Goal: Complete application form: Complete application form

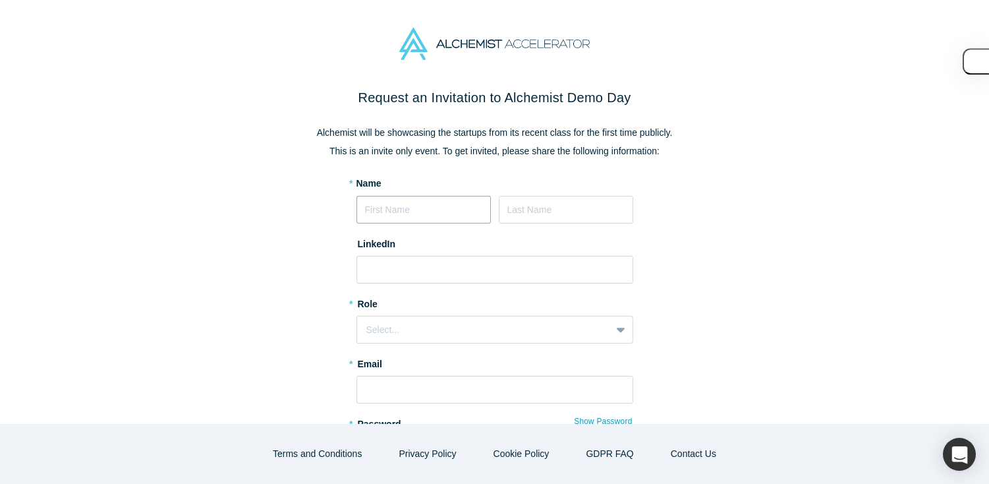
click at [409, 206] on input at bounding box center [424, 210] width 134 height 28
type input "[DEMOGRAPHIC_DATA]"
type input "[PERSON_NAME]"
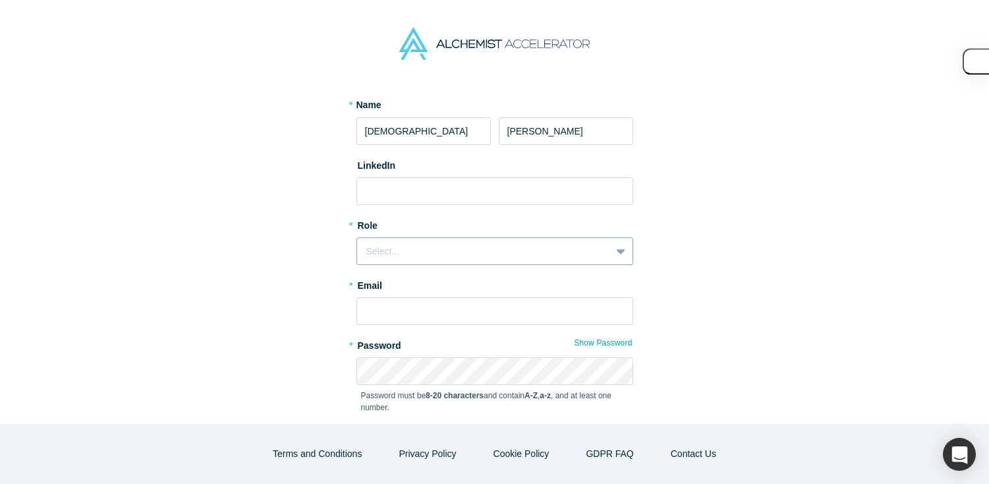
click at [416, 254] on div "Select..." at bounding box center [483, 252] width 235 height 14
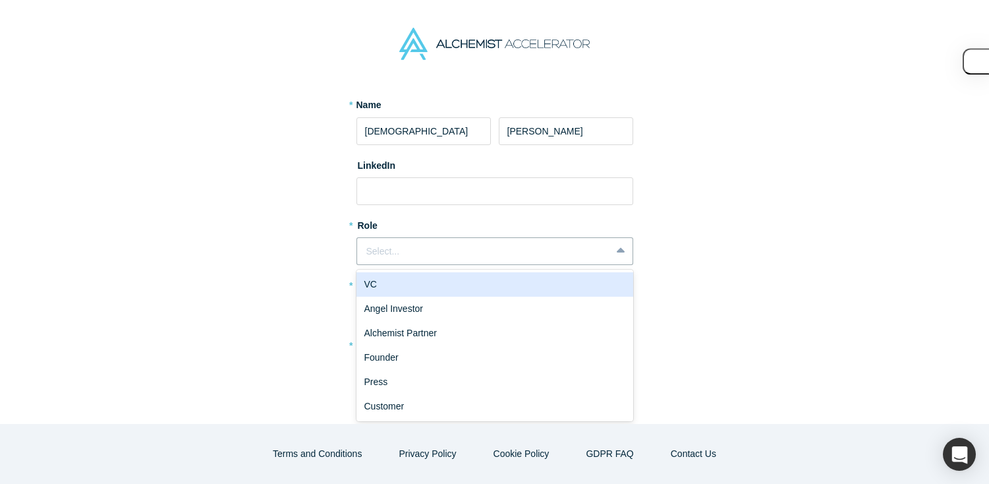
click at [415, 286] on div "VC" at bounding box center [495, 284] width 277 height 24
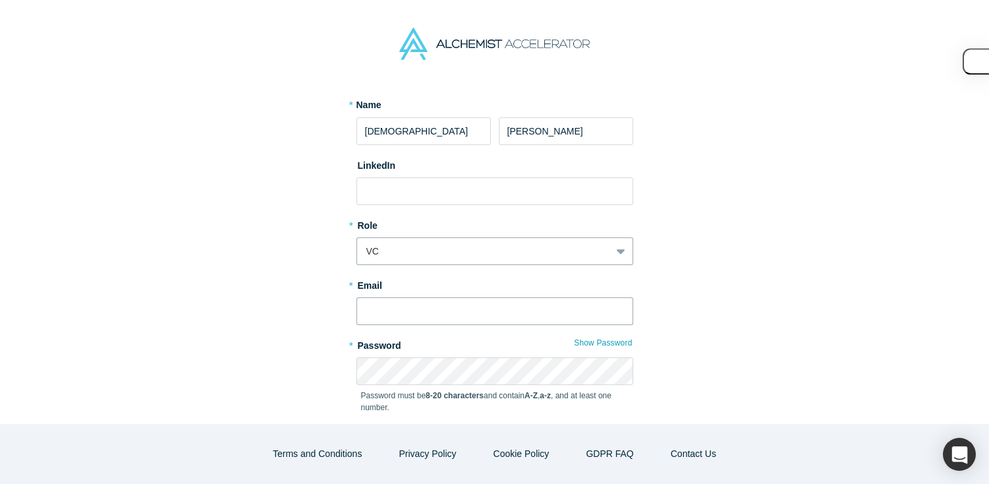
click at [405, 308] on input "text" at bounding box center [495, 311] width 277 height 28
type input "[PERSON_NAME][EMAIL_ADDRESS][DOMAIN_NAME]"
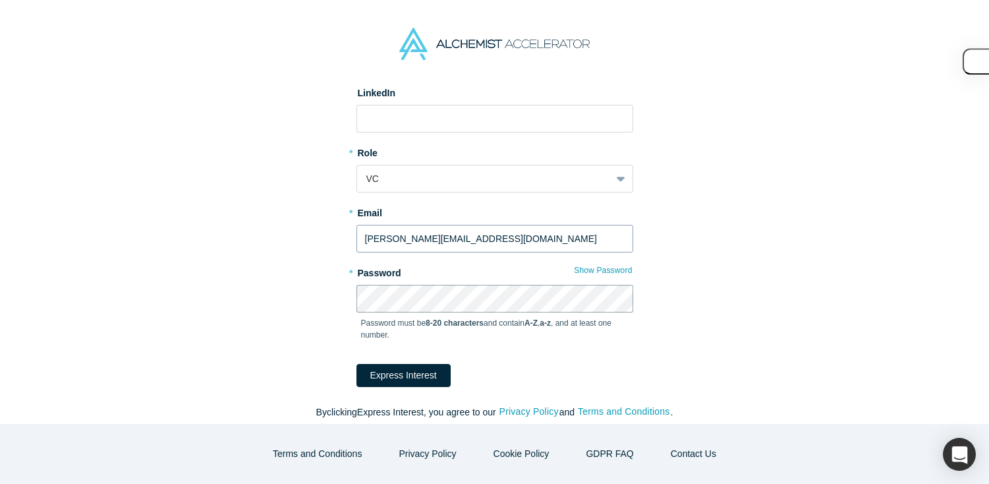
scroll to position [160, 0]
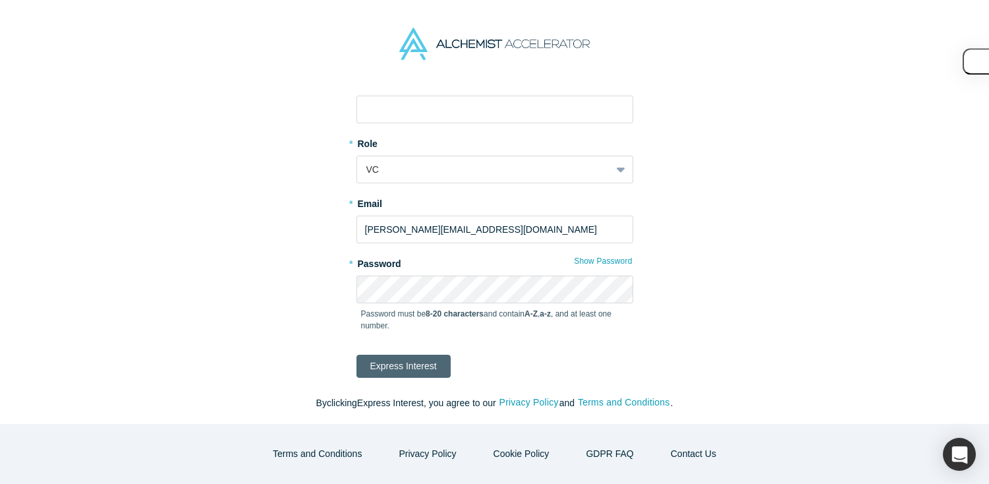
click at [413, 369] on button "Express Interest" at bounding box center [404, 366] width 94 height 23
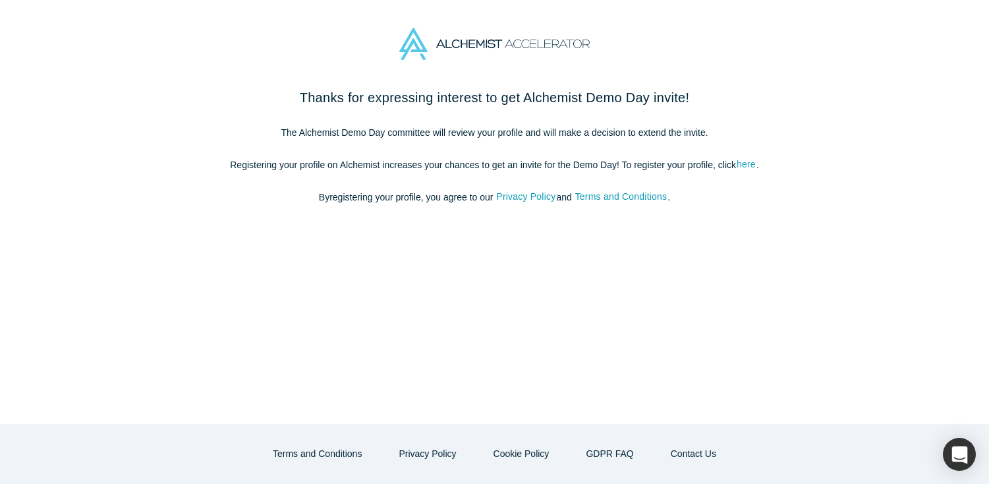
click at [749, 163] on link "here" at bounding box center [746, 164] width 20 height 15
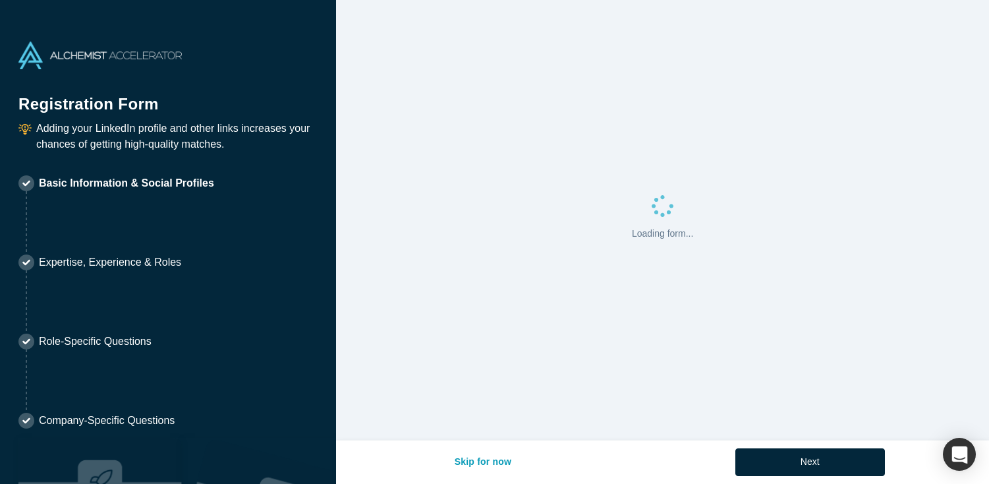
select select "US"
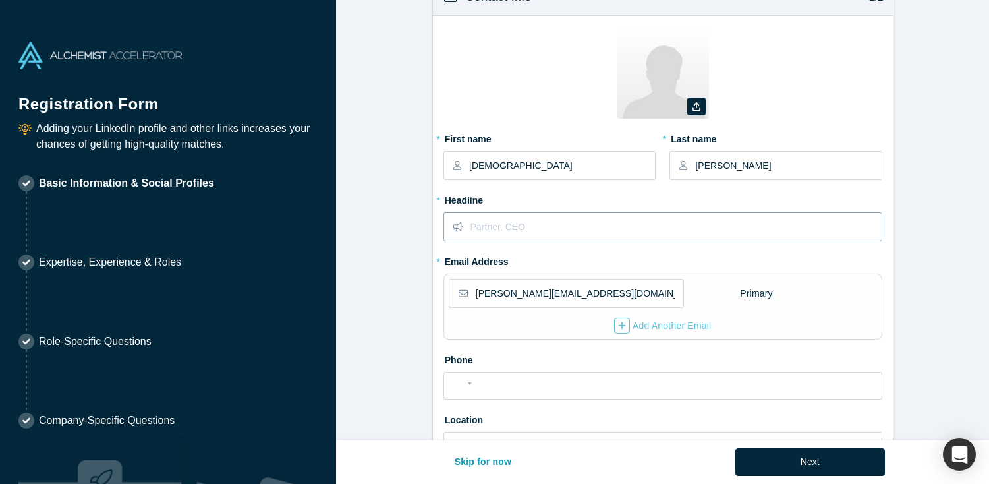
scroll to position [40, 0]
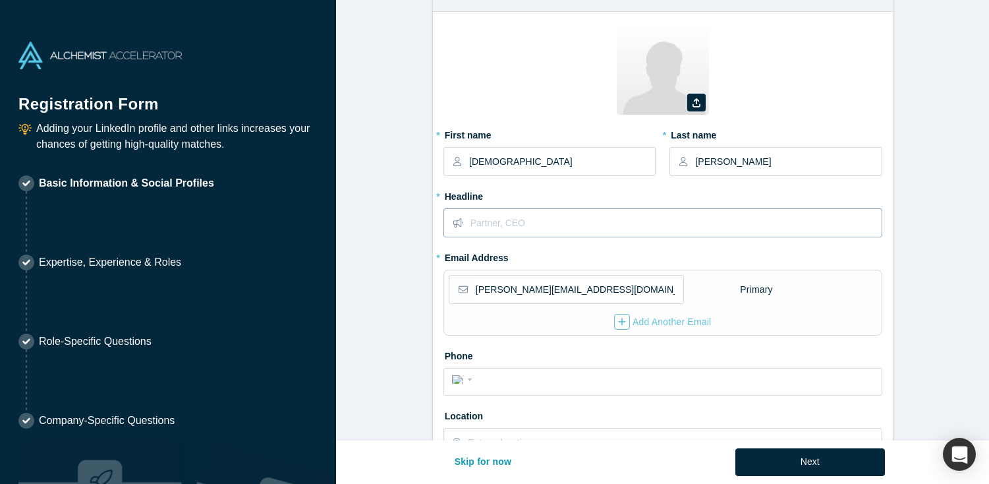
click at [603, 223] on input "text" at bounding box center [676, 223] width 411 height 28
drag, startPoint x: 683, startPoint y: 233, endPoint x: 683, endPoint y: 284, distance: 50.7
click at [683, 272] on fieldset "Zoom Save Remove Upload New * First name Vaibhavi * Last name Nesarikar * Headl…" at bounding box center [663, 244] width 439 height 444
click at [491, 221] on input "Prinicpal" at bounding box center [676, 223] width 411 height 28
type input "Principal"
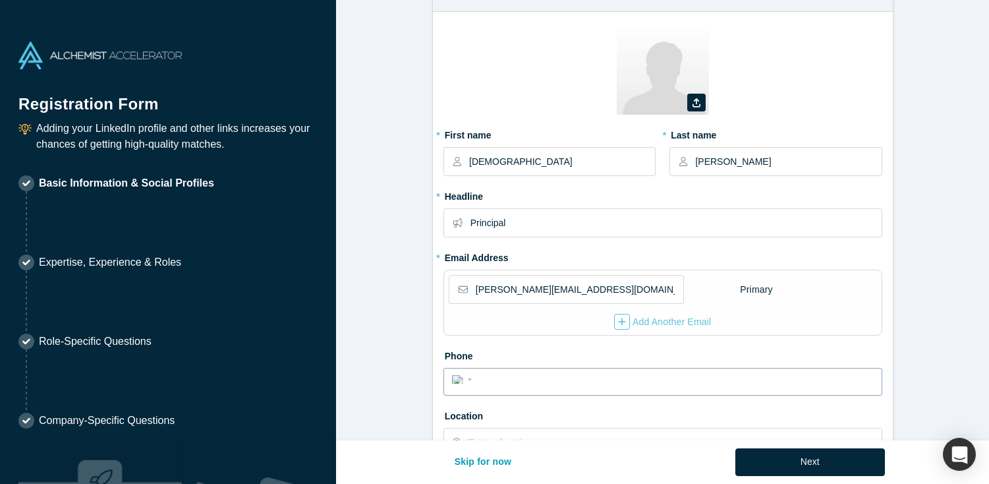
click at [689, 383] on input "tel" at bounding box center [675, 379] width 398 height 19
type input "(973) 294-9750"
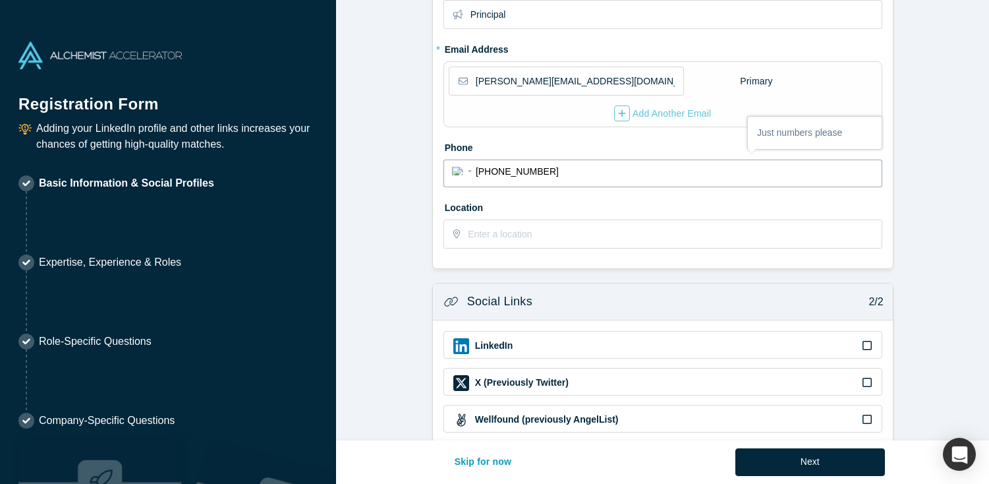
scroll to position [251, 0]
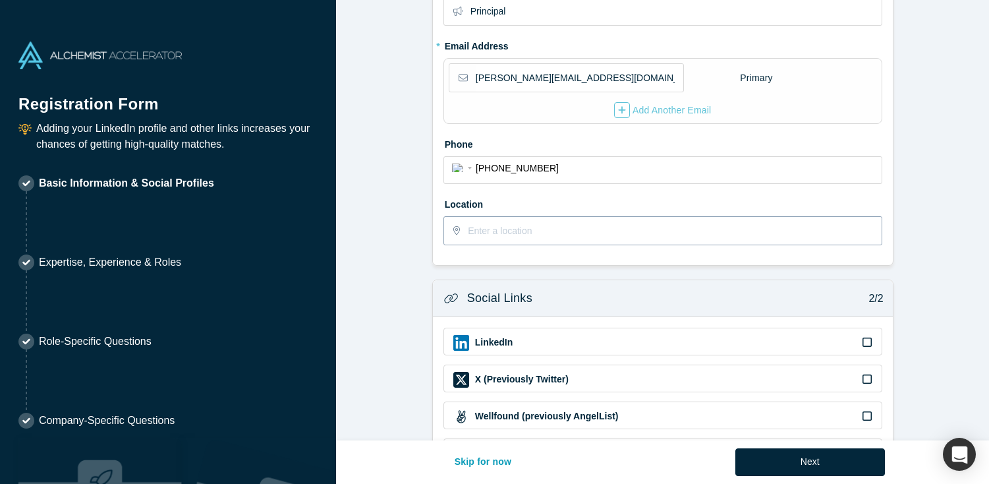
click at [616, 225] on input "text" at bounding box center [674, 231] width 413 height 28
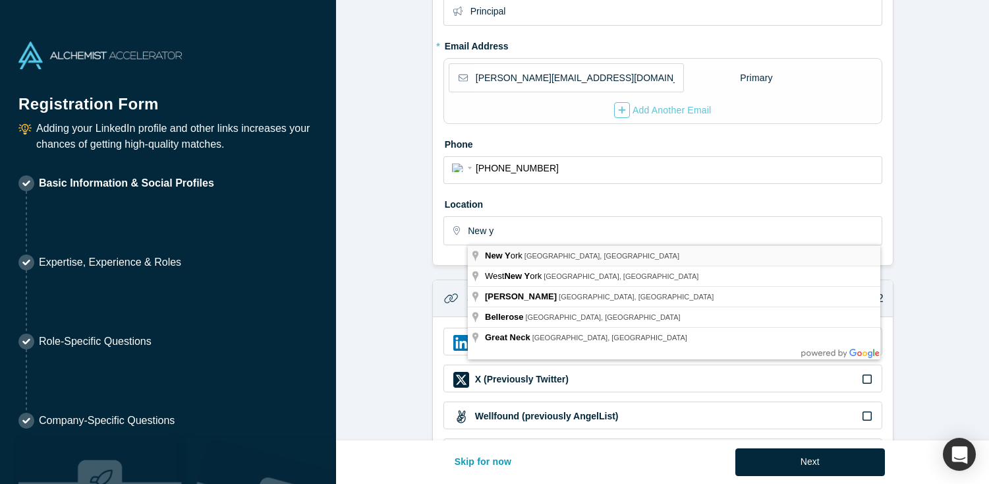
type input "New York, NY, USA"
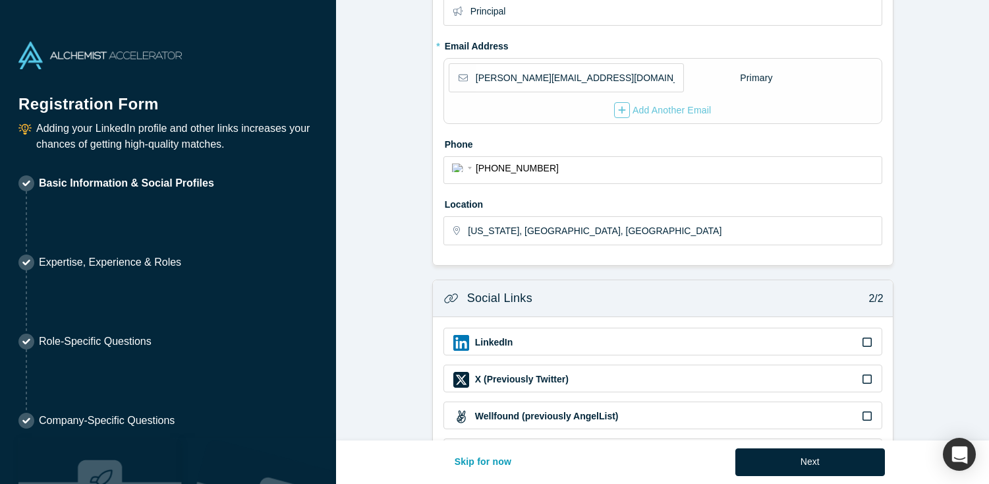
click at [530, 341] on div "LinkedIn" at bounding box center [662, 343] width 419 height 16
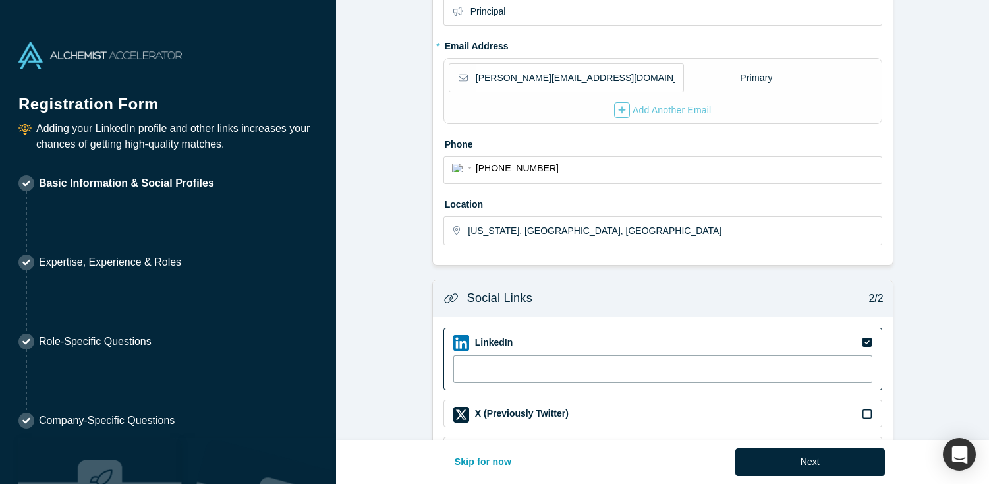
click at [531, 374] on input at bounding box center [662, 369] width 419 height 28
paste input "https://www.linkedin.com/in/vaibhavi-nesarikar/"
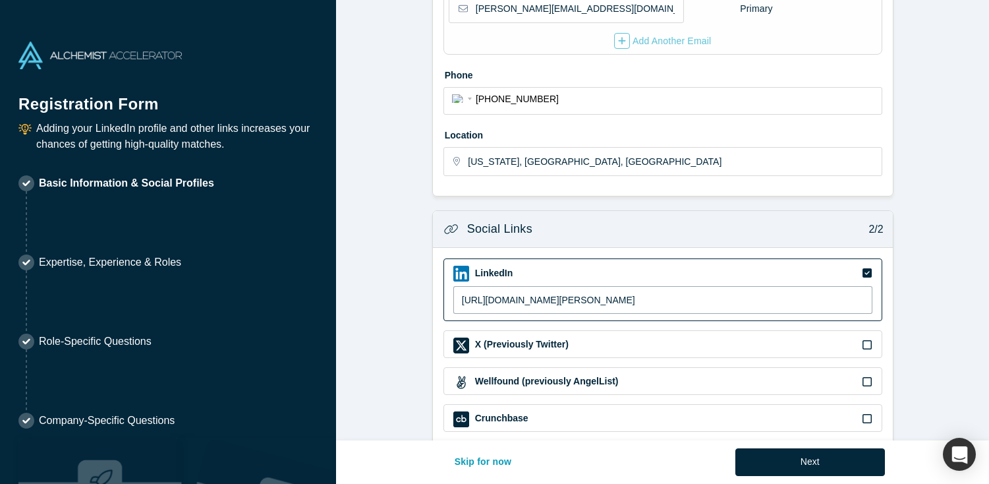
scroll to position [415, 0]
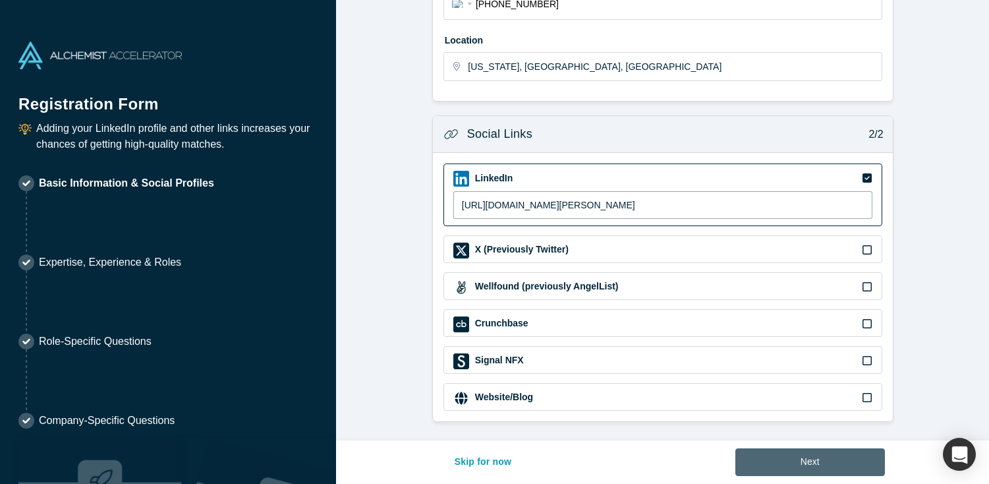
type input "https://www.linkedin.com/in/vaibhavi-nesarikar/"
click at [788, 467] on button "Next" at bounding box center [811, 462] width 150 height 28
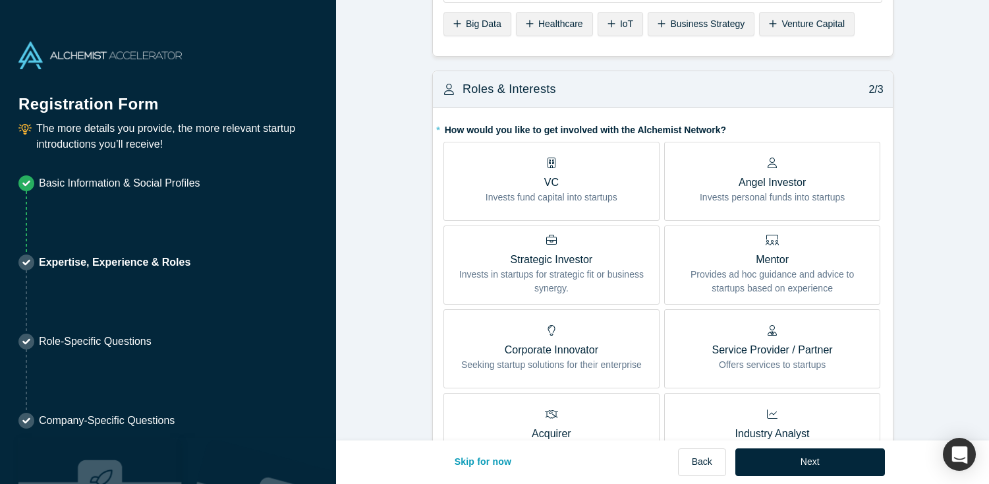
scroll to position [173, 0]
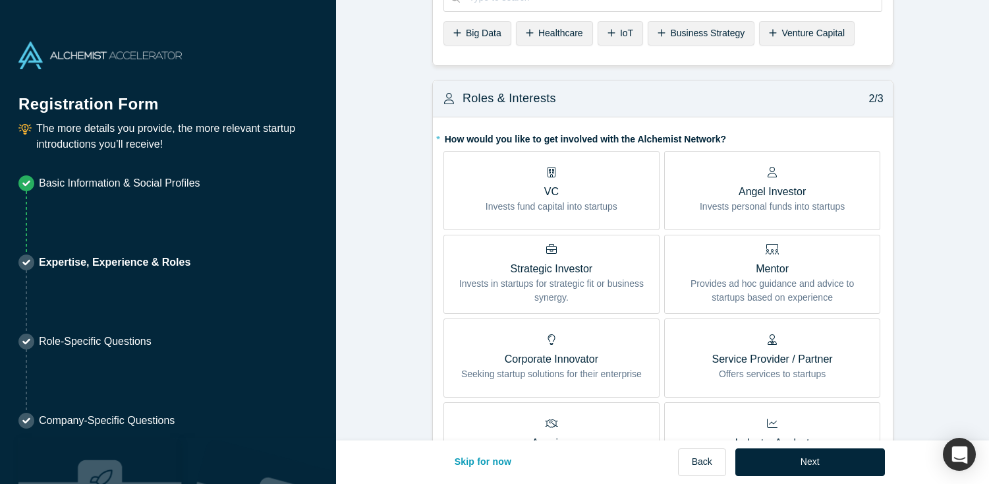
click at [575, 217] on label "VC Invests fund capital into startups" at bounding box center [552, 190] width 216 height 79
click at [0, 0] on input "VC Invests fund capital into startups" at bounding box center [0, 0] width 0 height 0
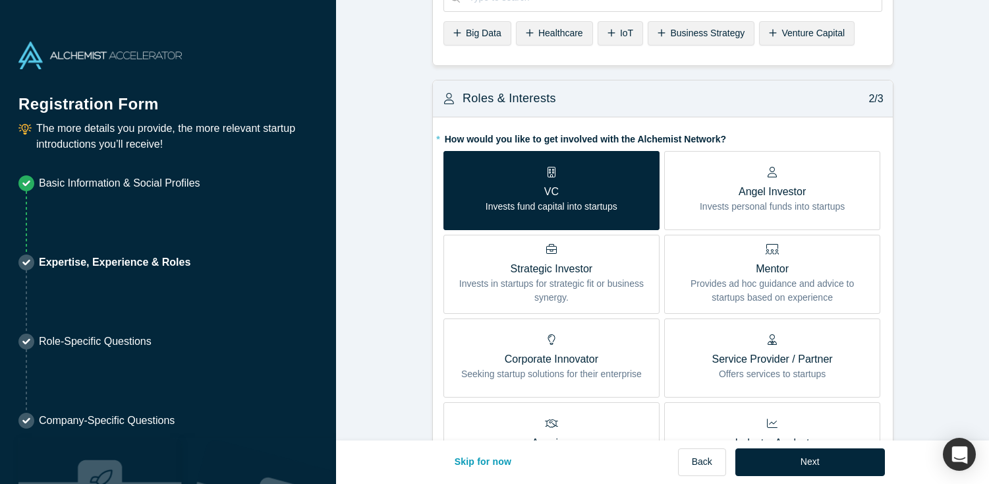
click at [709, 287] on p "Provides ad hoc guidance and advice to startups based on experience" at bounding box center [772, 291] width 196 height 28
click at [0, 0] on input "Mentor Provides ad hoc guidance and advice to startups based on experience" at bounding box center [0, 0] width 0 height 0
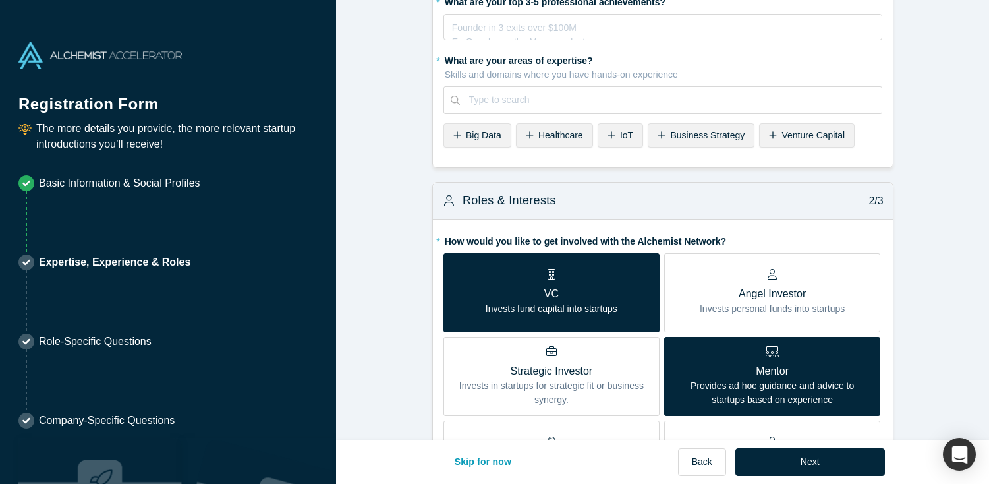
scroll to position [0, 0]
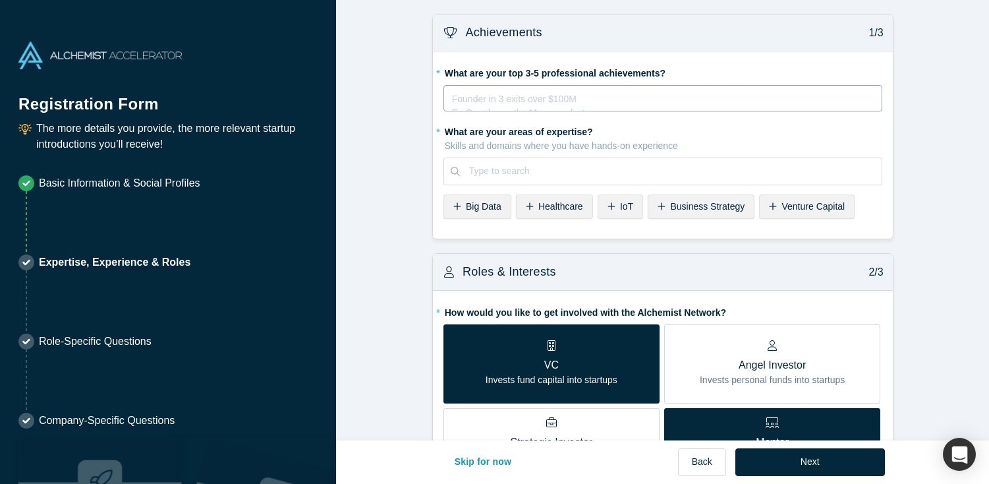
click at [625, 95] on div "rdw-editor" at bounding box center [663, 97] width 421 height 14
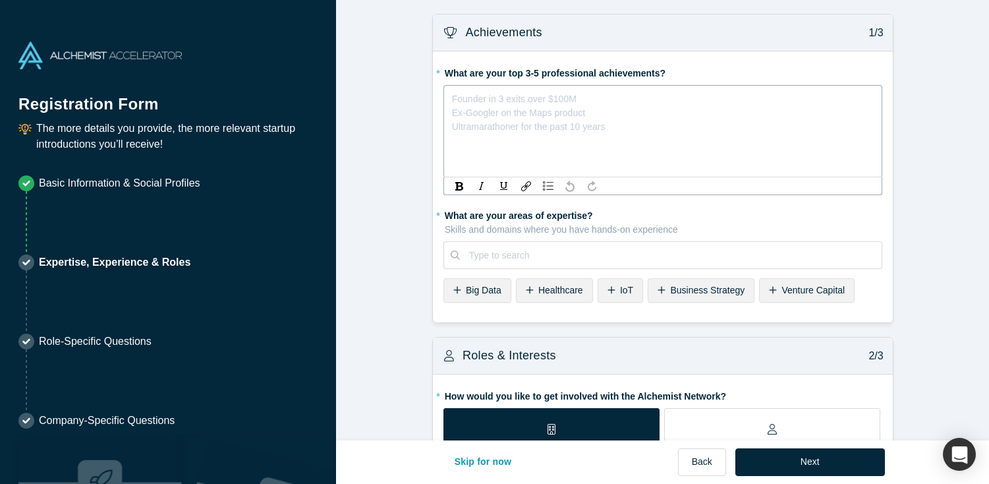
click at [560, 290] on div "* What are your top 3-5 professional achievements? Founder in 3 exits over $100…" at bounding box center [663, 186] width 460 height 271
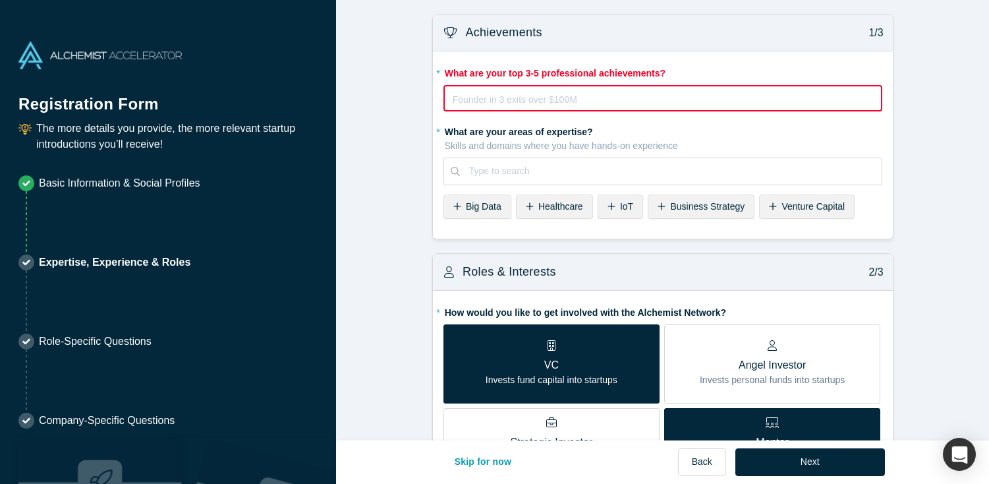
click at [558, 202] on span "Healthcare" at bounding box center [560, 206] width 45 height 11
click at [711, 206] on span "Venture Capital" at bounding box center [732, 206] width 63 height 11
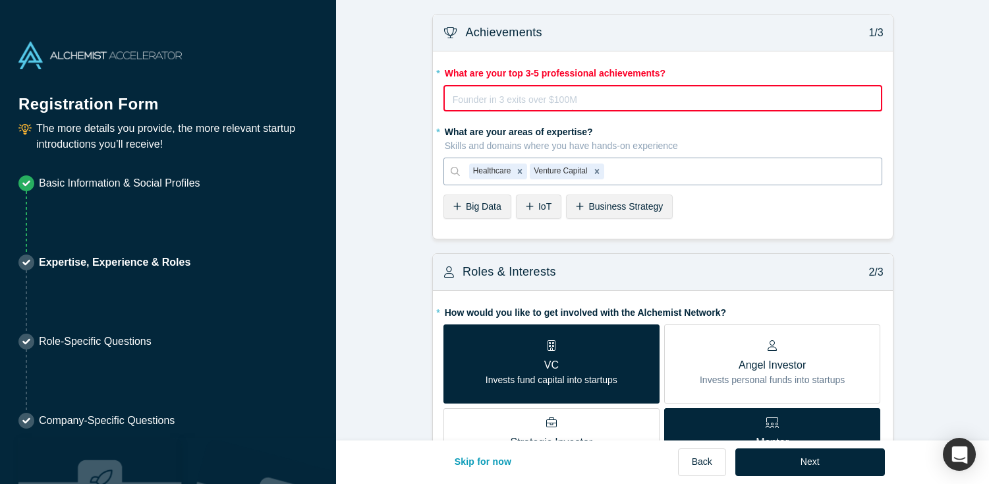
click at [629, 165] on div at bounding box center [740, 171] width 266 height 16
type input "B2b Software"
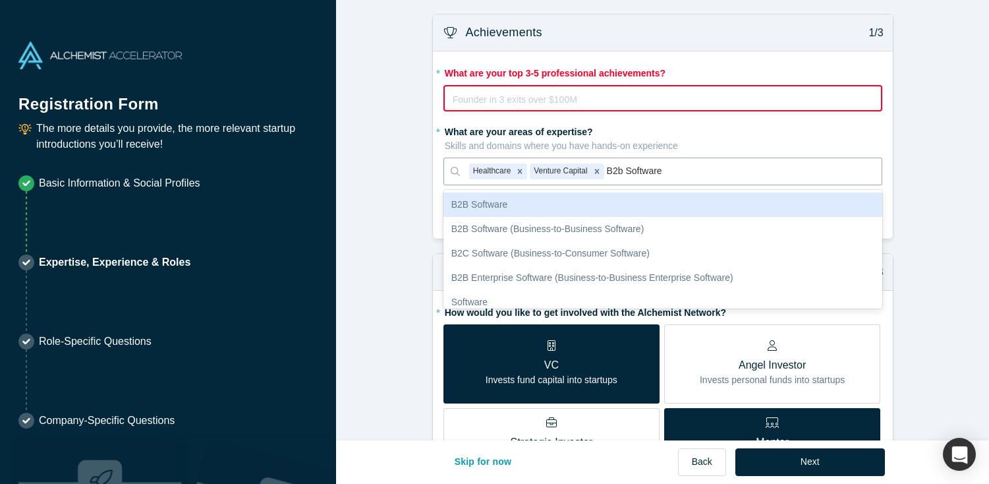
click at [574, 204] on div "B2B Software" at bounding box center [663, 204] width 439 height 24
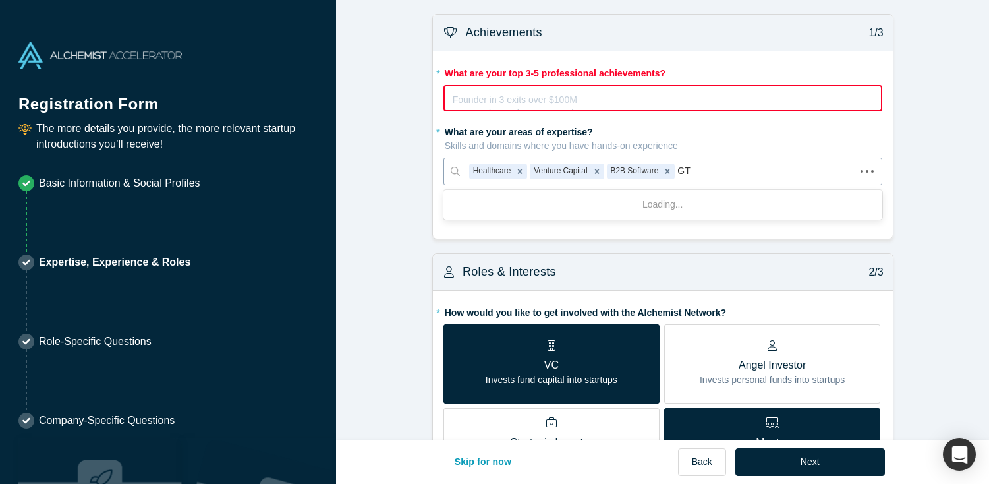
type input "GTM"
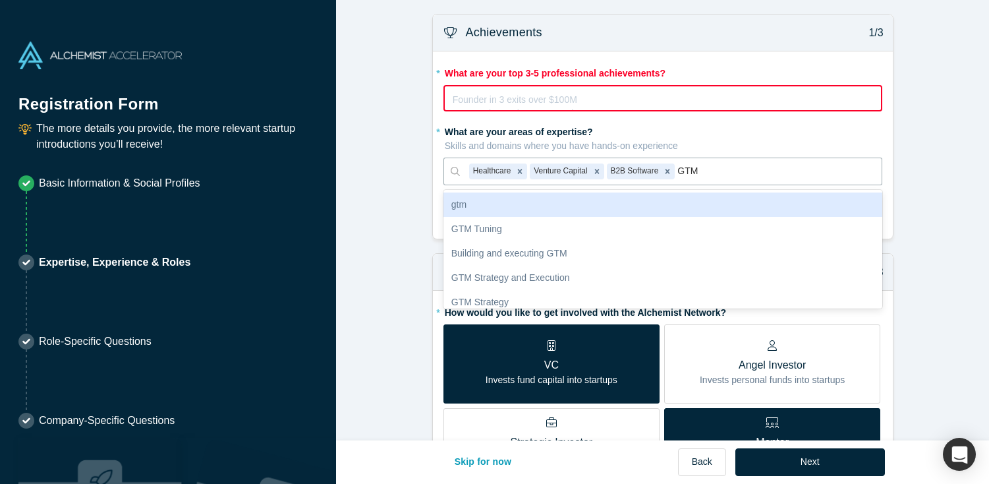
click at [639, 206] on div "gtm" at bounding box center [663, 204] width 439 height 24
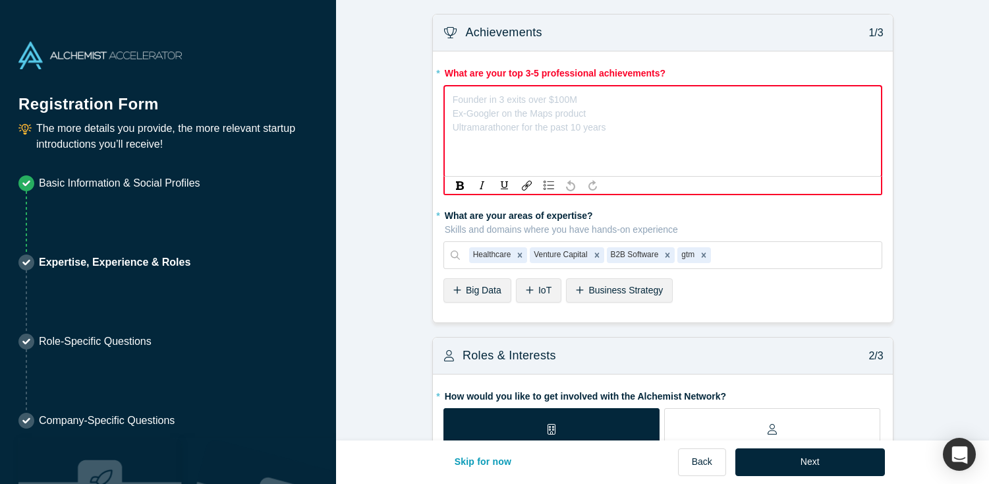
click at [625, 103] on div "rdw-editor" at bounding box center [663, 97] width 420 height 14
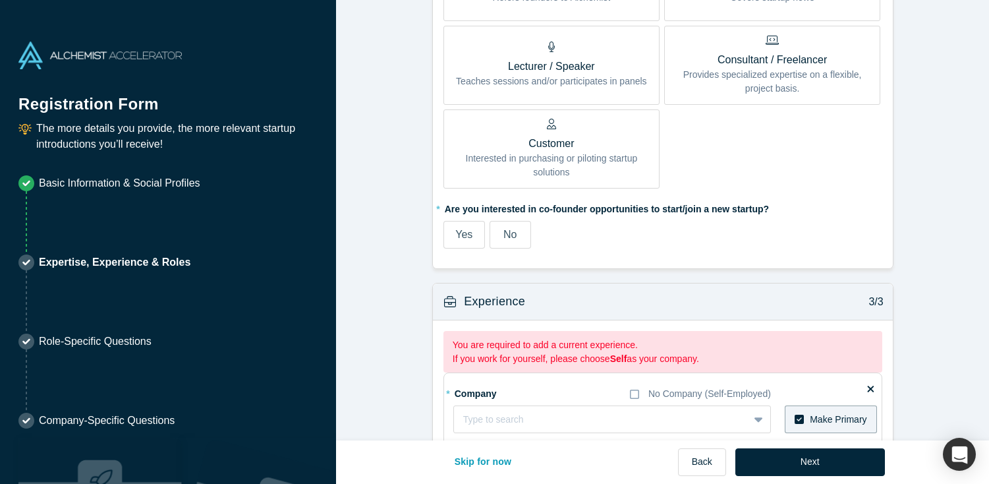
scroll to position [804, 0]
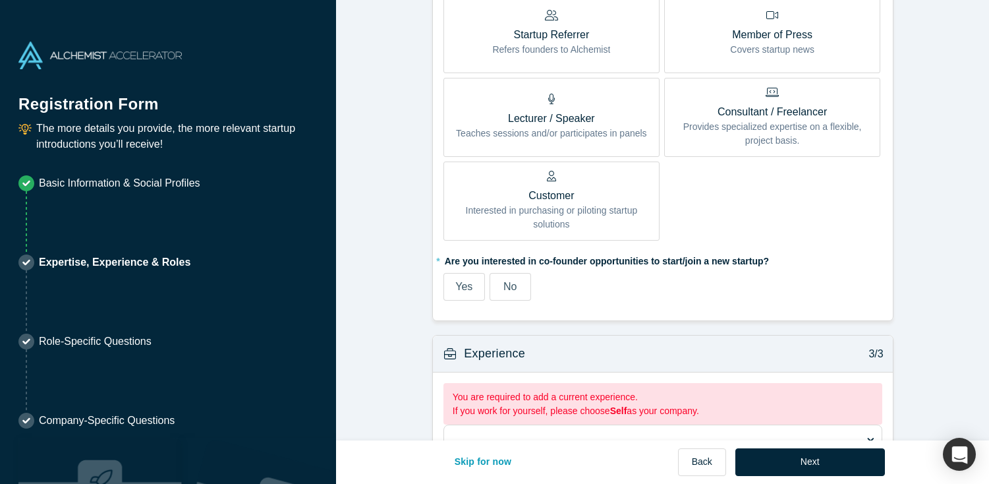
click at [513, 281] on span "No" at bounding box center [510, 286] width 13 height 11
click at [0, 0] on input "No" at bounding box center [0, 0] width 0 height 0
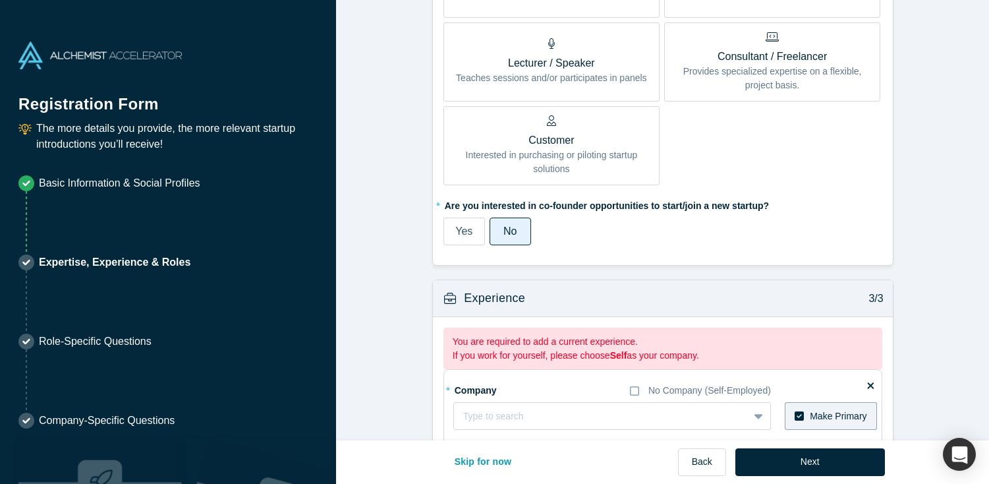
scroll to position [819, 0]
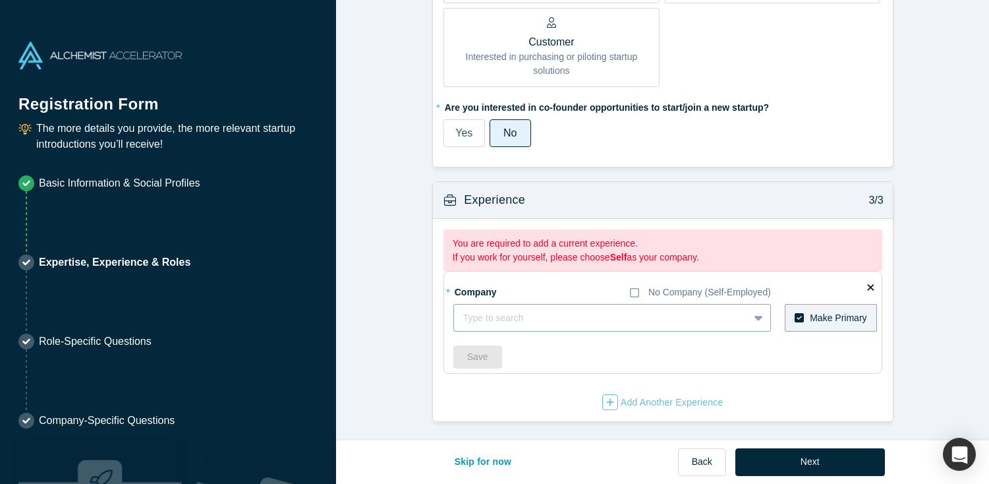
click at [555, 315] on div at bounding box center [601, 318] width 276 height 16
type input "GTMfund"
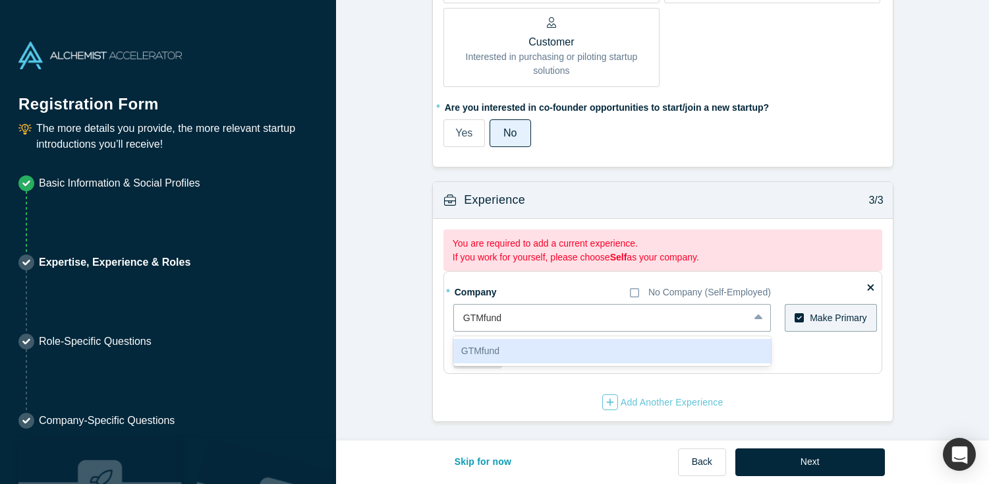
click at [500, 354] on div "GTMfund" at bounding box center [612, 351] width 318 height 24
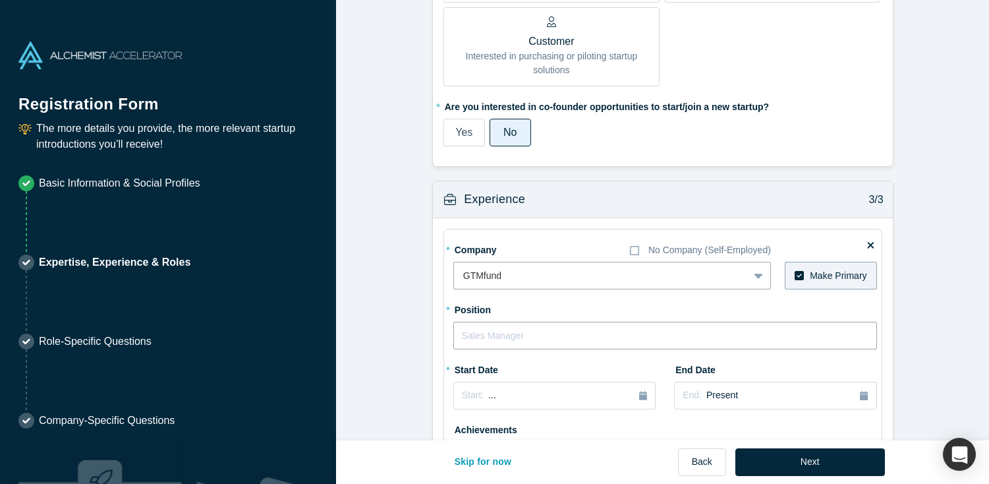
click at [497, 341] on input "text" at bounding box center [665, 336] width 424 height 28
click at [474, 334] on input "Prinicpal" at bounding box center [665, 336] width 424 height 28
click at [480, 335] on input "Prinicpal" at bounding box center [665, 336] width 424 height 28
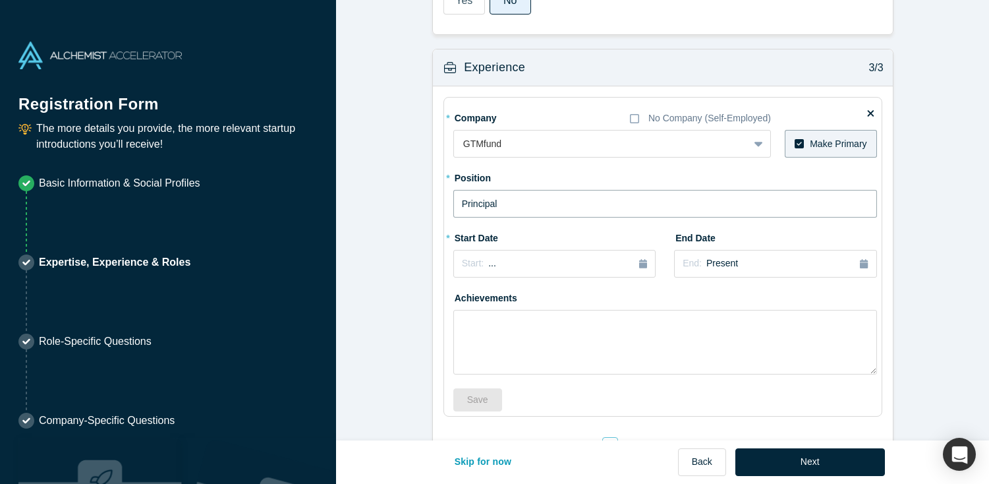
scroll to position [994, 0]
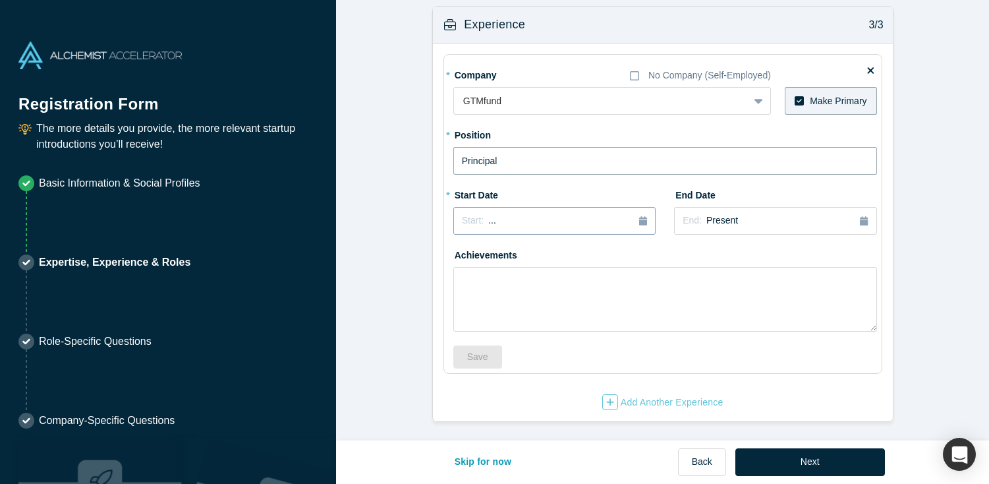
type input "Principal"
click at [641, 225] on icon "button" at bounding box center [643, 220] width 8 height 9
click at [462, 252] on button "Previous Year" at bounding box center [458, 257] width 13 height 13
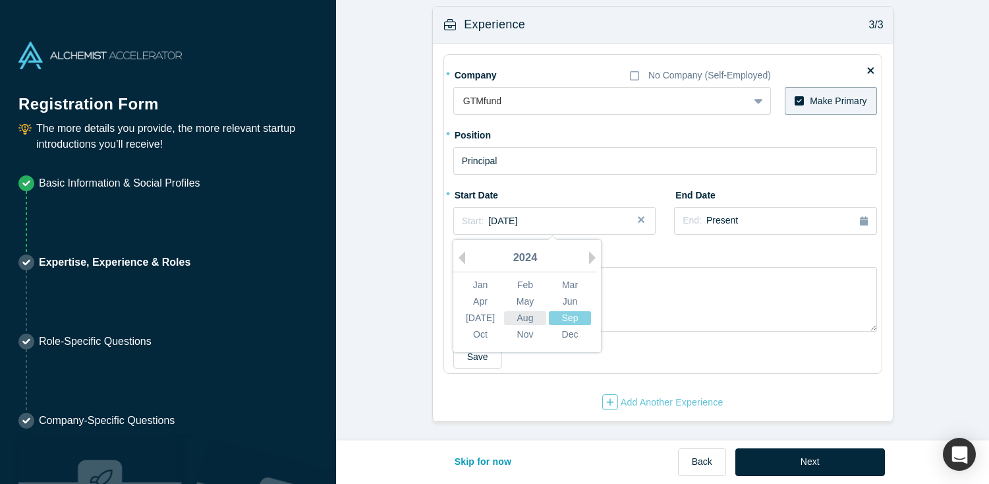
click at [523, 320] on div "Aug" at bounding box center [525, 318] width 42 height 14
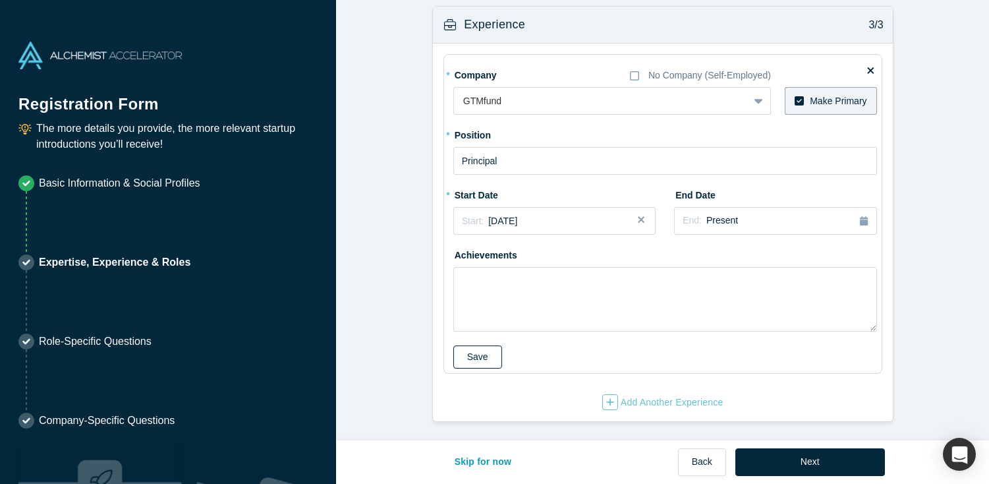
click at [478, 354] on button "Save" at bounding box center [477, 356] width 49 height 23
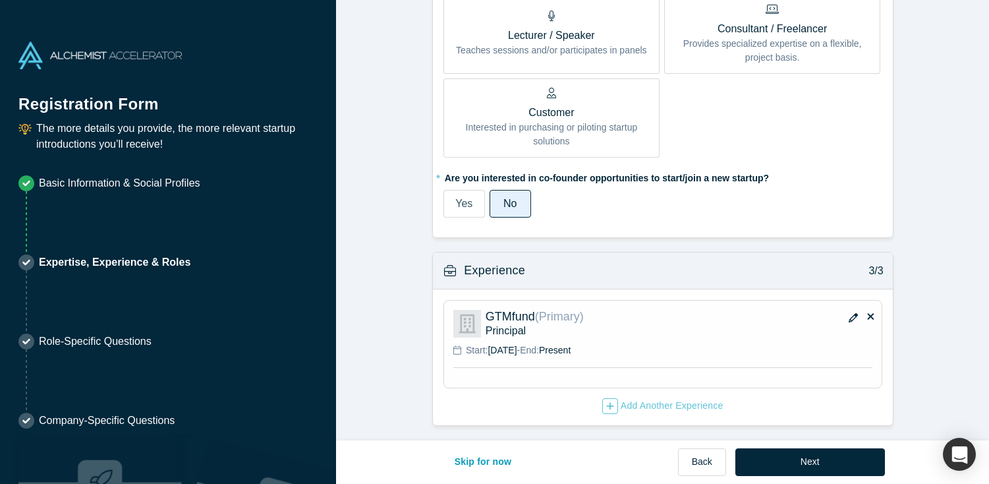
scroll to position [749, 0]
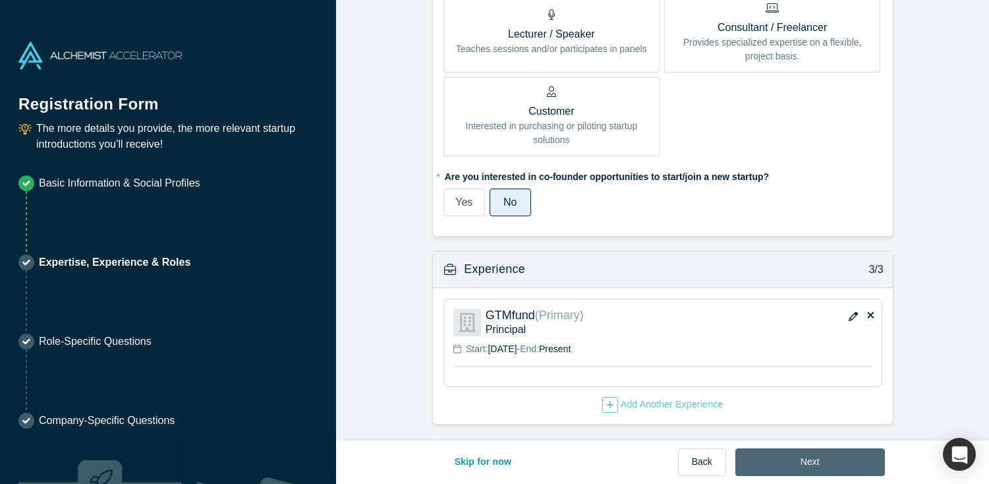
click at [827, 462] on button "Next" at bounding box center [811, 462] width 150 height 28
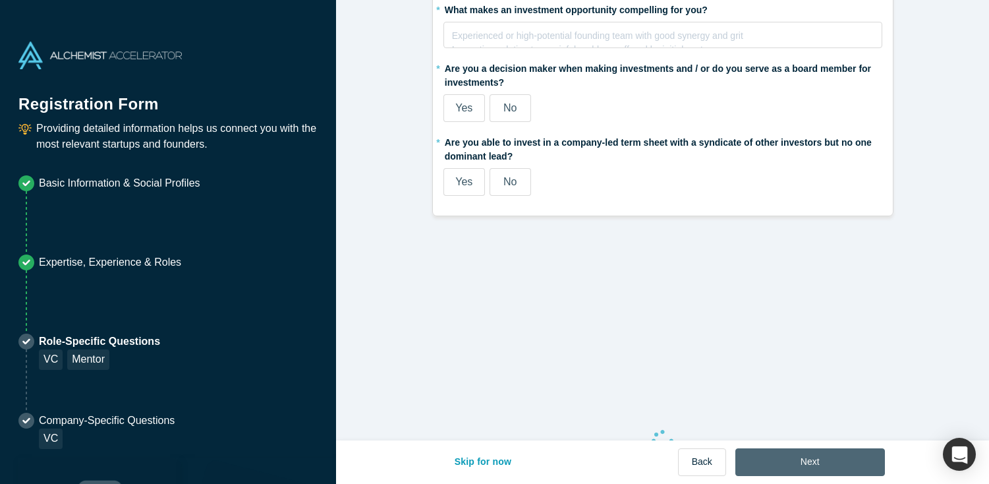
scroll to position [0, 0]
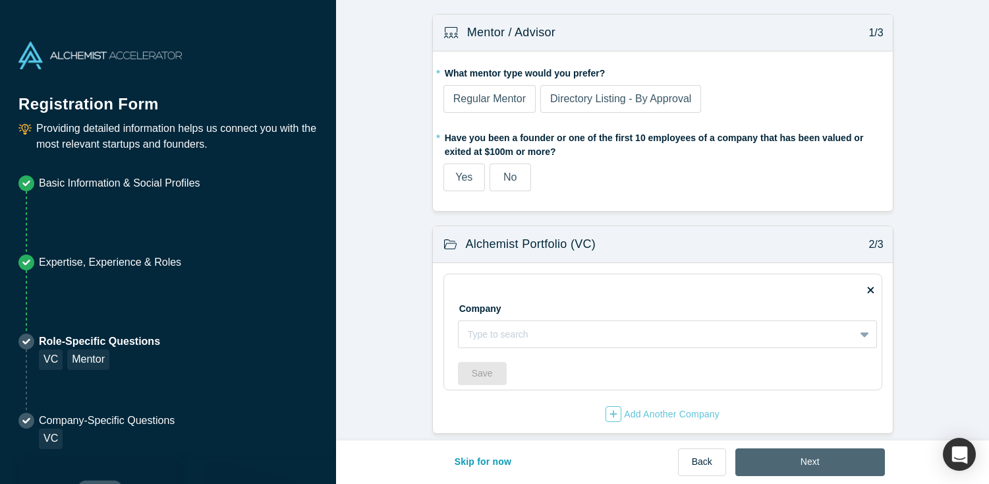
click at [827, 462] on button "Next" at bounding box center [811, 462] width 150 height 28
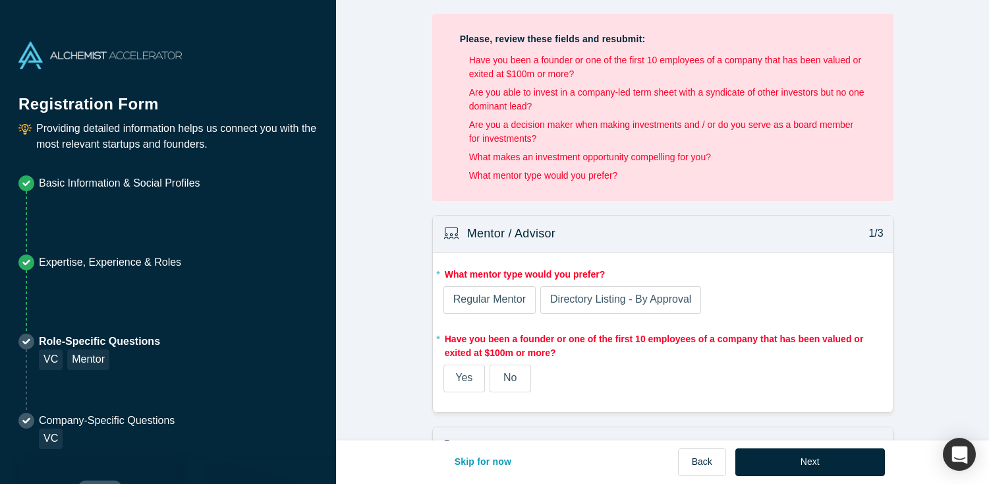
click at [482, 290] on label "Regular Mentor" at bounding box center [490, 300] width 92 height 28
click at [0, 0] on input "Regular Mentor" at bounding box center [0, 0] width 0 height 0
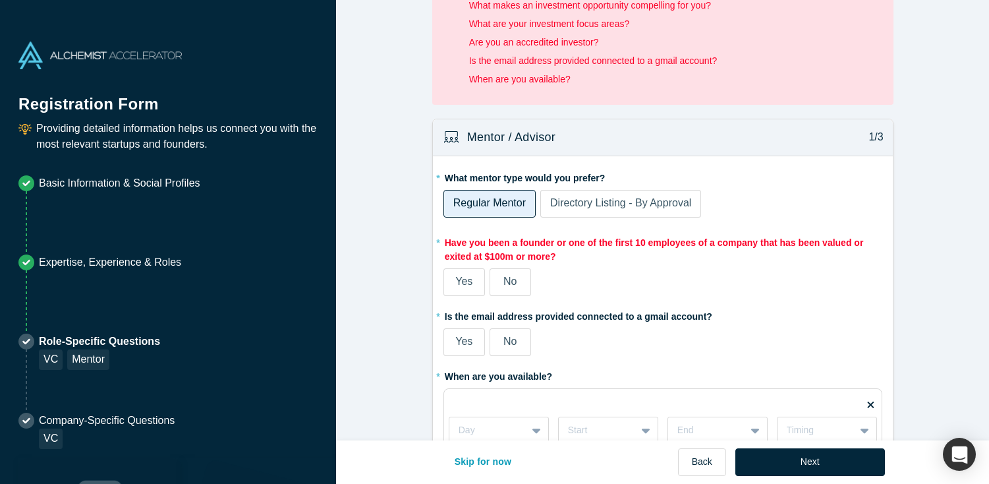
scroll to position [168, 0]
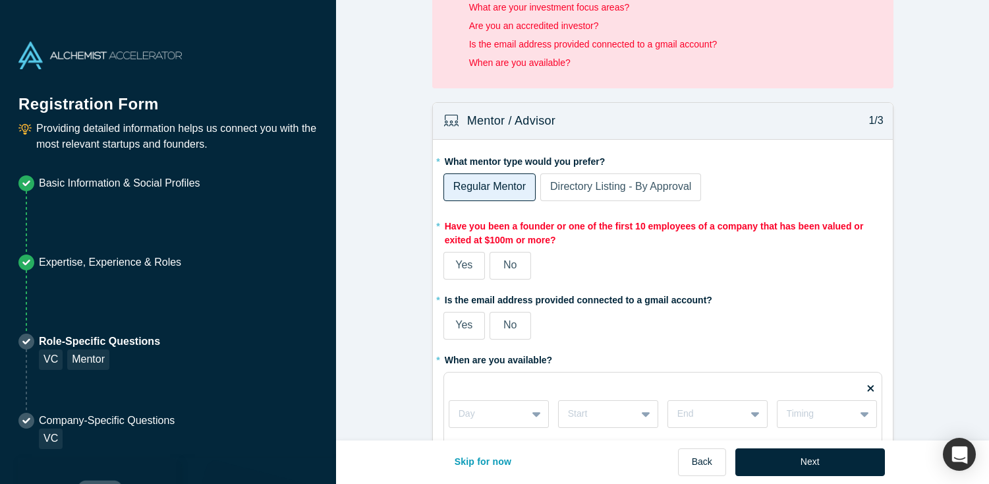
click at [525, 259] on label "No" at bounding box center [511, 266] width 42 height 28
click at [0, 0] on input "No" at bounding box center [0, 0] width 0 height 0
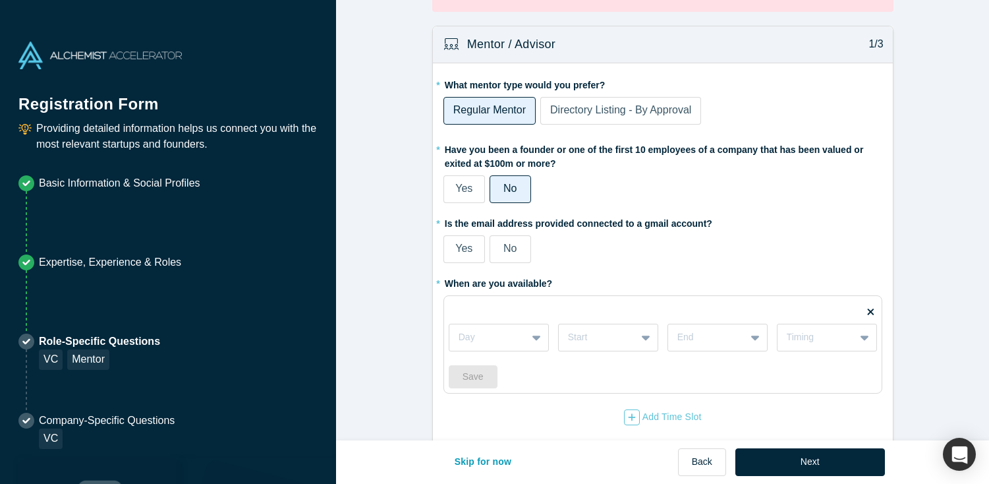
scroll to position [213, 0]
click at [471, 252] on span "Yes" at bounding box center [463, 247] width 17 height 11
click at [0, 0] on input "Yes" at bounding box center [0, 0] width 0 height 0
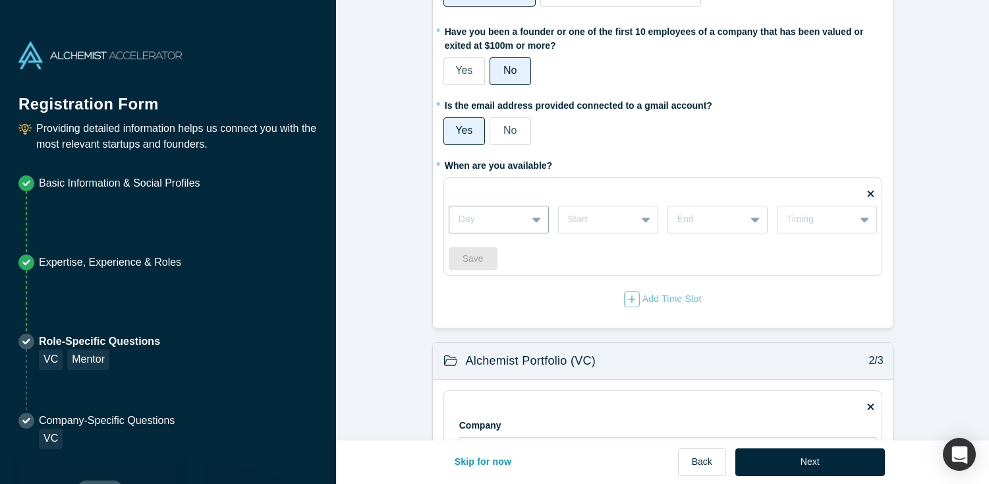
scroll to position [312, 0]
click at [509, 224] on div at bounding box center [488, 218] width 59 height 16
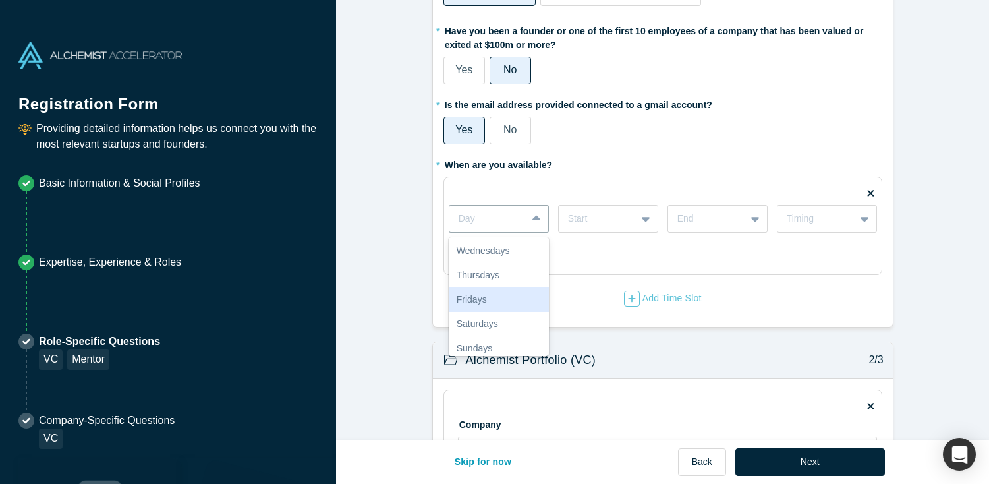
click at [495, 308] on div "Fridays" at bounding box center [499, 299] width 100 height 24
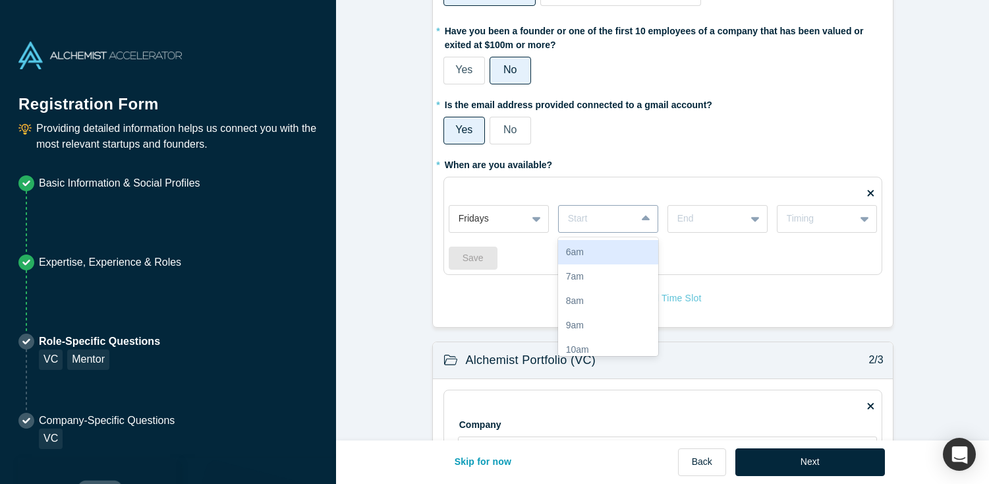
click at [609, 227] on div at bounding box center [597, 218] width 59 height 16
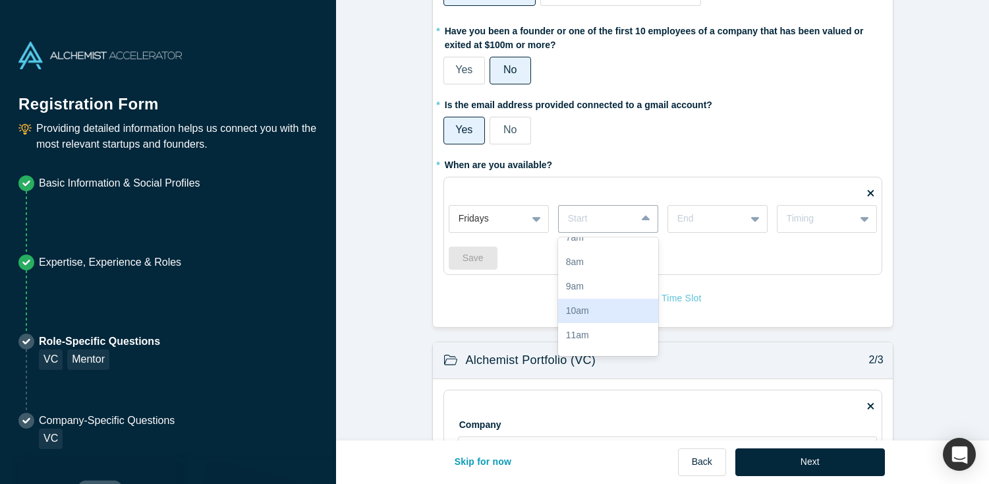
scroll to position [40, 0]
click at [598, 335] on div "11am" at bounding box center [608, 334] width 100 height 24
click at [721, 216] on div at bounding box center [707, 218] width 59 height 16
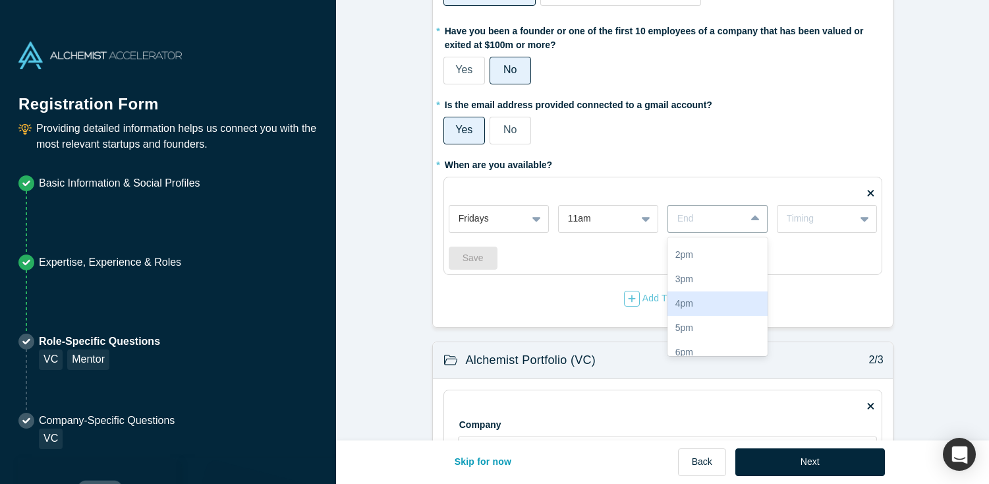
scroll to position [194, 0]
click at [706, 322] on div "5pm" at bounding box center [718, 326] width 100 height 24
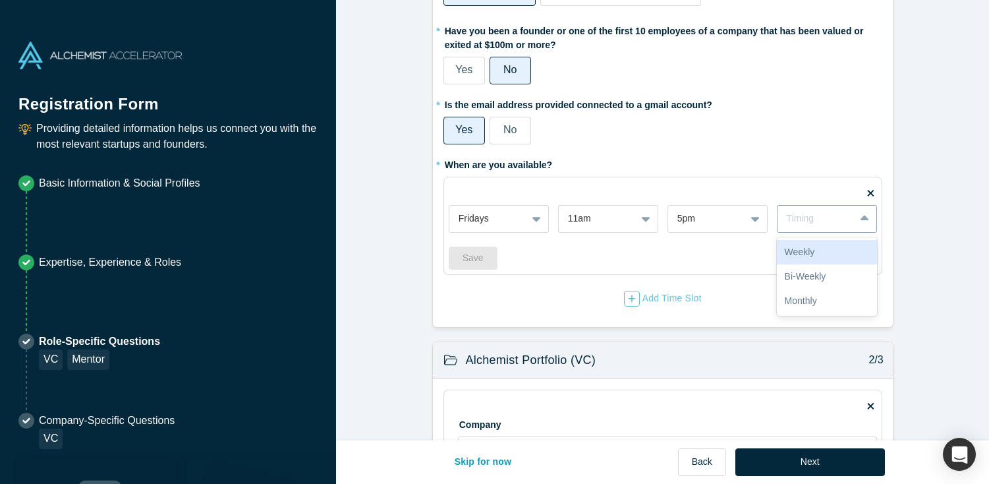
click at [836, 219] on div "Timing" at bounding box center [816, 219] width 59 height 14
click at [828, 278] on div "Bi-Weekly" at bounding box center [827, 276] width 100 height 24
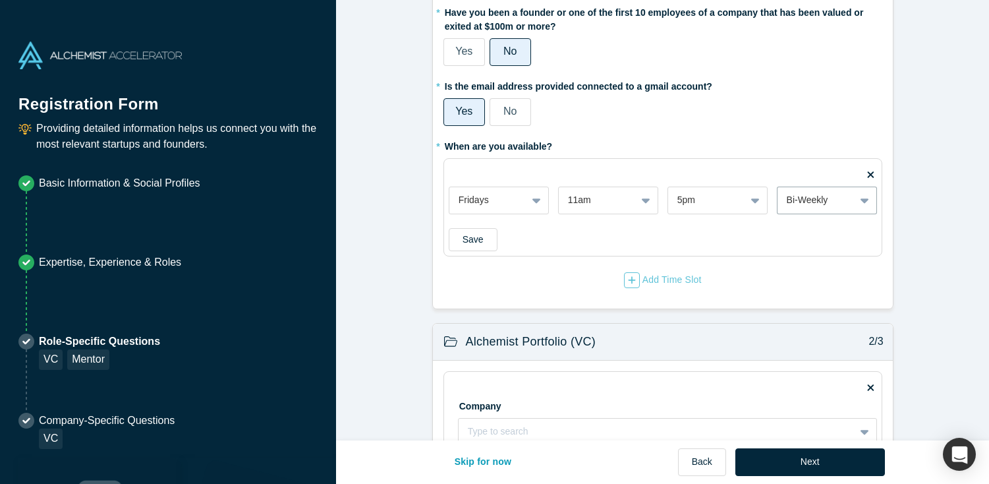
scroll to position [294, 0]
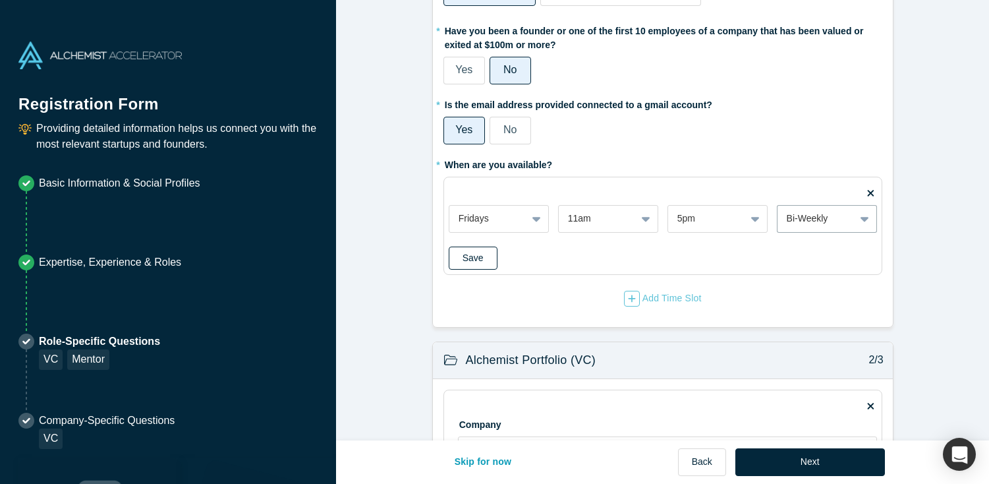
click at [475, 257] on button "Save" at bounding box center [473, 257] width 49 height 23
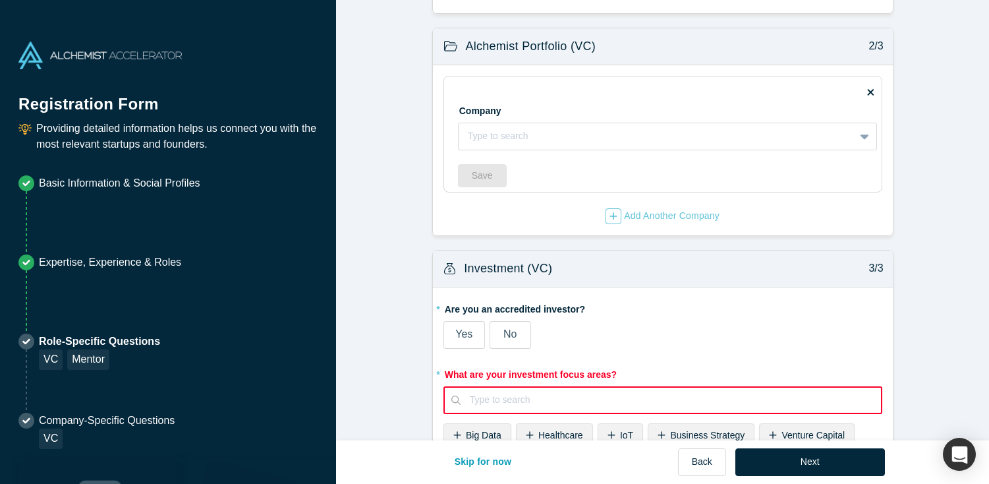
scroll to position [629, 0]
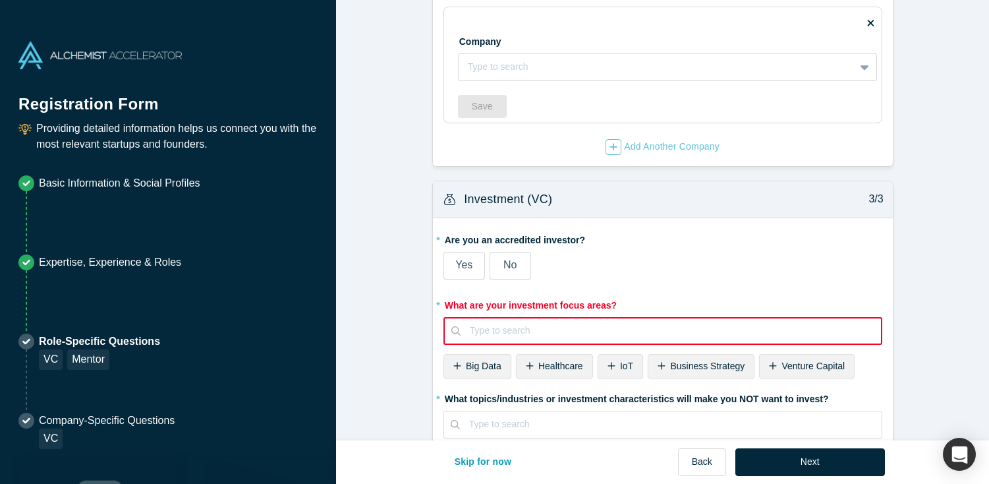
click at [475, 262] on label "Yes" at bounding box center [465, 266] width 42 height 28
click at [0, 0] on input "Yes" at bounding box center [0, 0] width 0 height 0
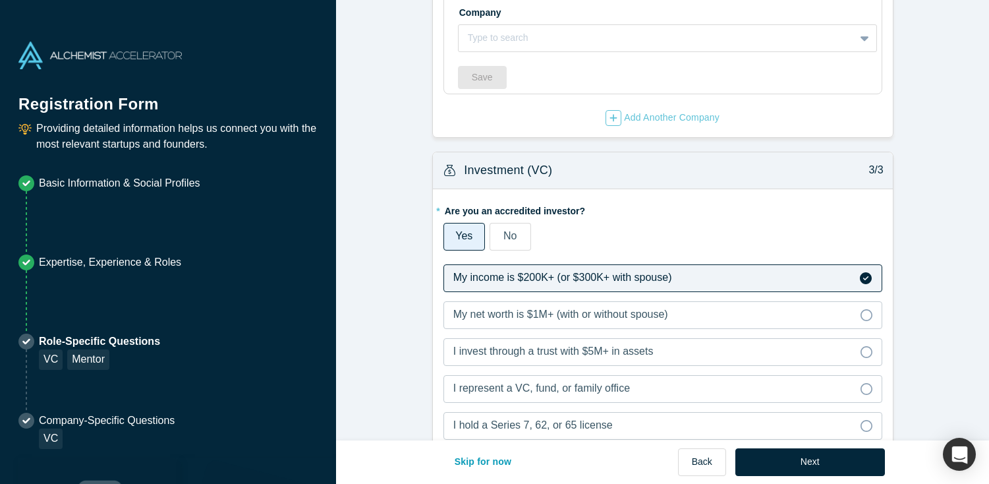
scroll to position [647, 0]
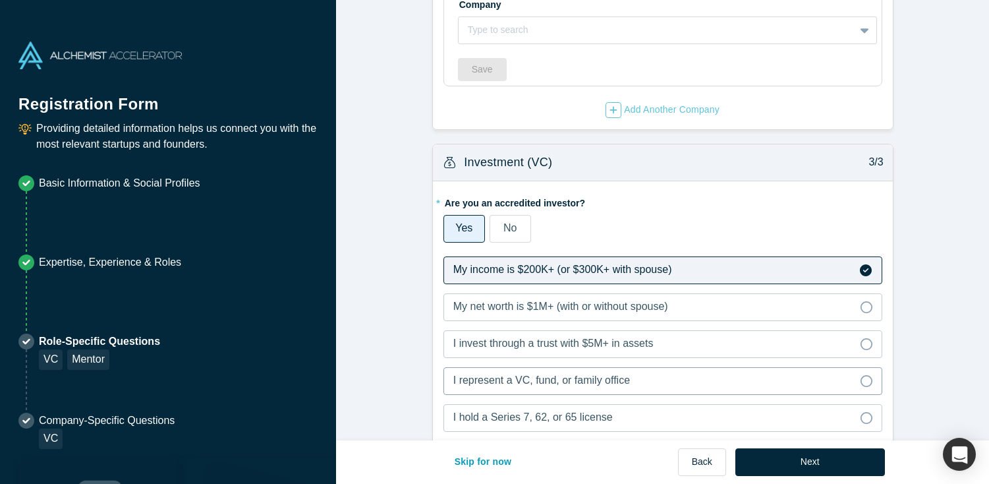
click at [500, 383] on span "I represent a VC, fund, or family office" at bounding box center [541, 379] width 177 height 11
click at [0, 0] on input "I represent a VC, fund, or family office" at bounding box center [0, 0] width 0 height 0
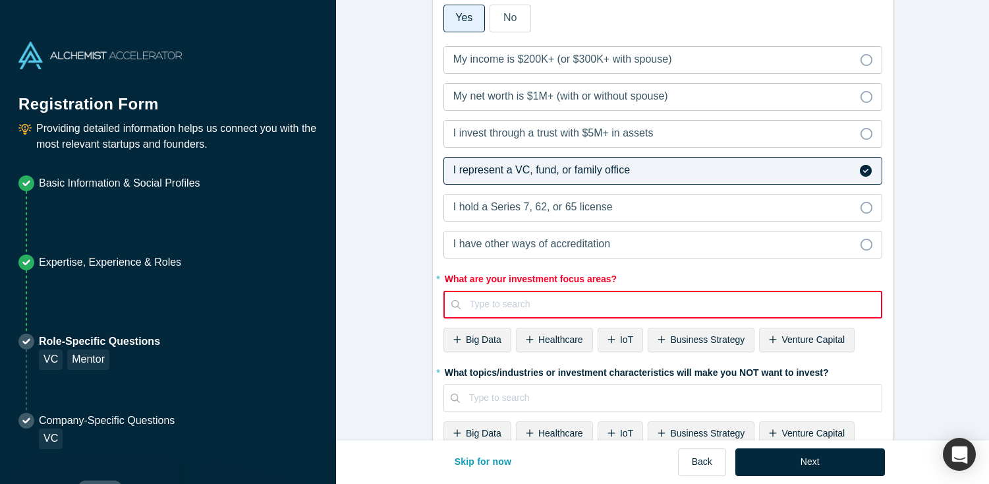
scroll to position [916, 0]
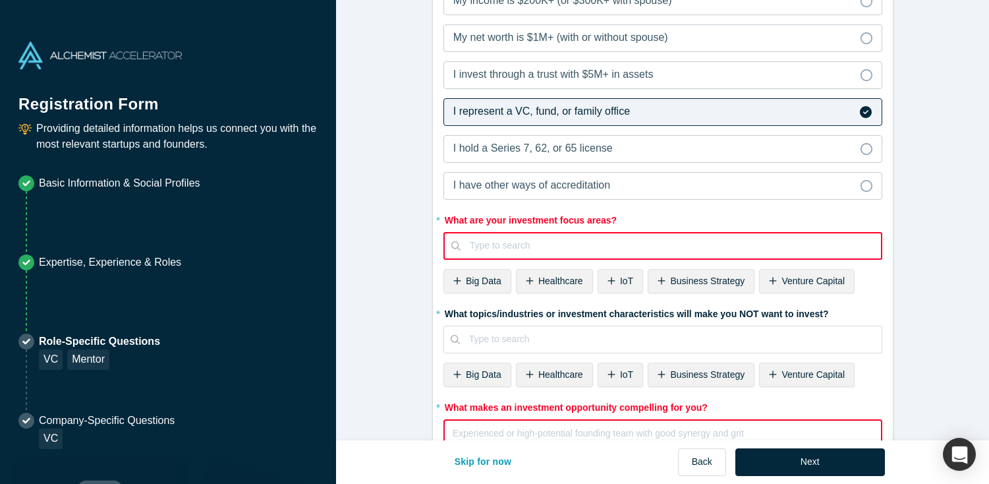
click at [803, 285] on span "Venture Capital" at bounding box center [813, 280] width 63 height 11
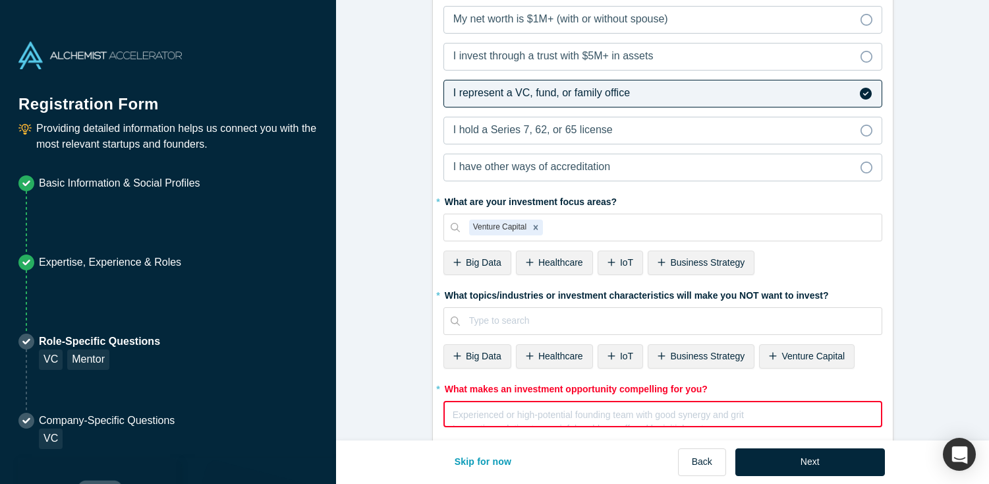
scroll to position [898, 0]
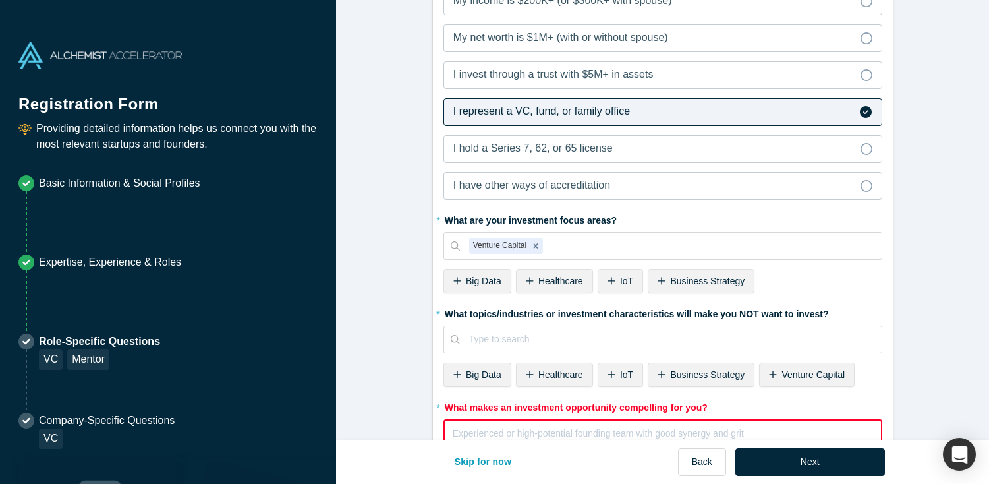
click at [544, 287] on div "Healthcare" at bounding box center [554, 281] width 77 height 24
click at [625, 236] on div "Venture Capital Healthcare" at bounding box center [671, 246] width 422 height 22
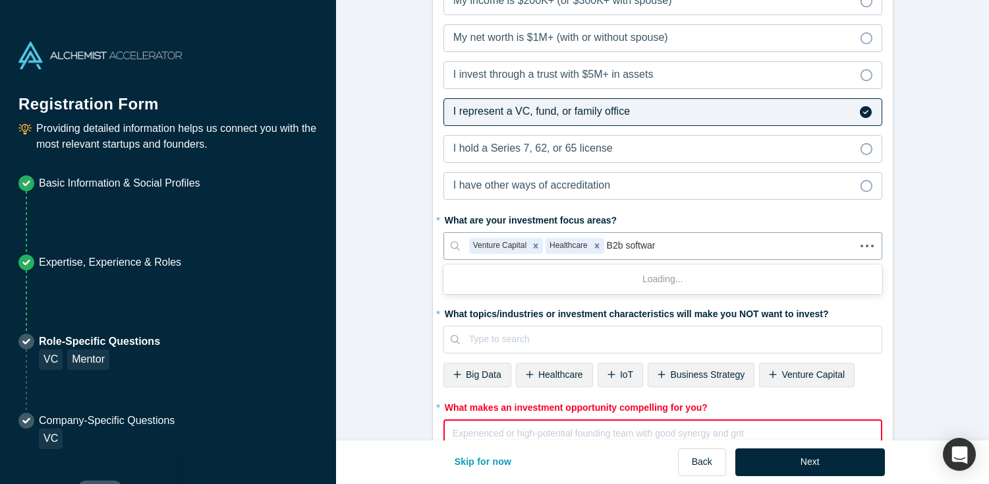
type input "B2b software"
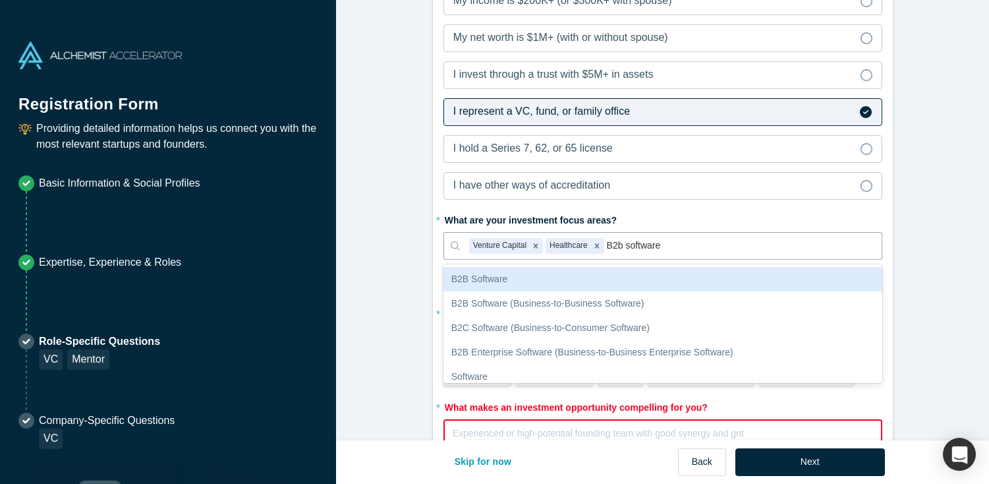
click at [542, 279] on div "B2B Software" at bounding box center [663, 279] width 439 height 24
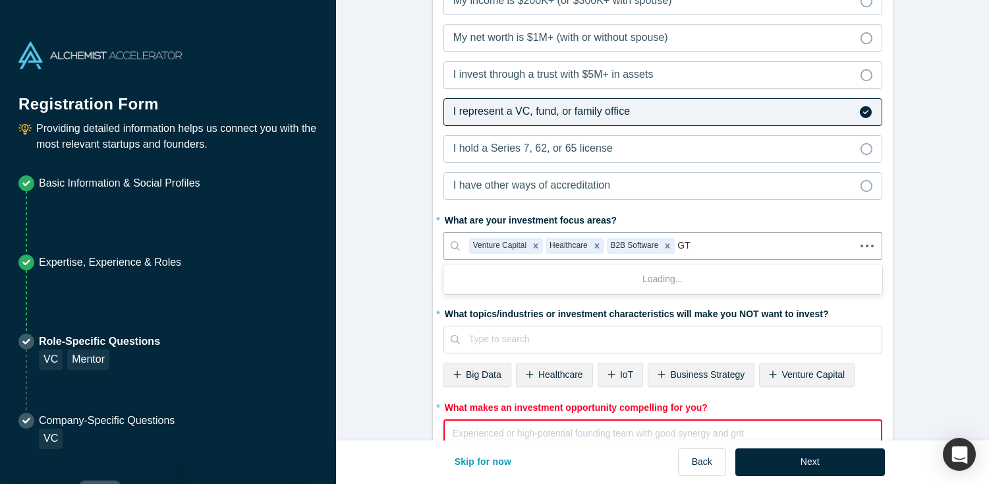
type input "GTM"
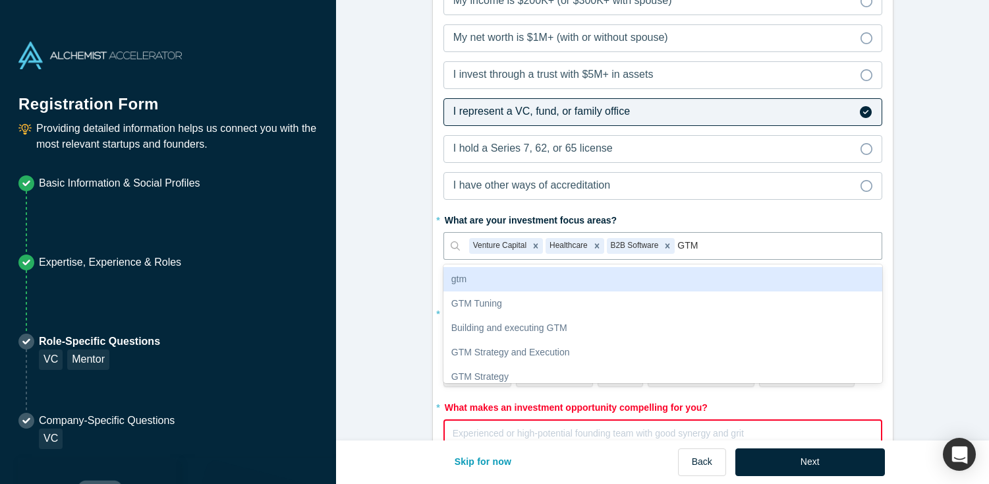
click at [478, 285] on div "gtm" at bounding box center [663, 279] width 439 height 24
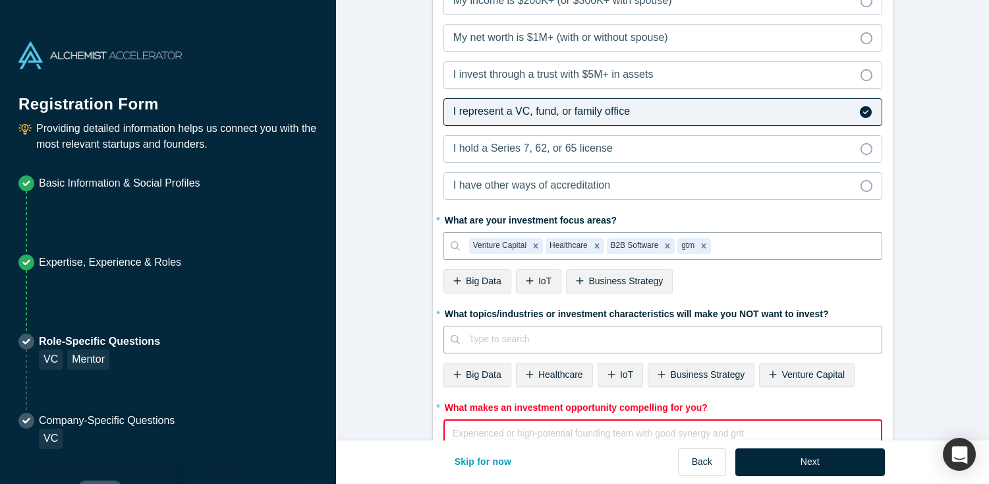
click at [543, 341] on div at bounding box center [670, 339] width 403 height 16
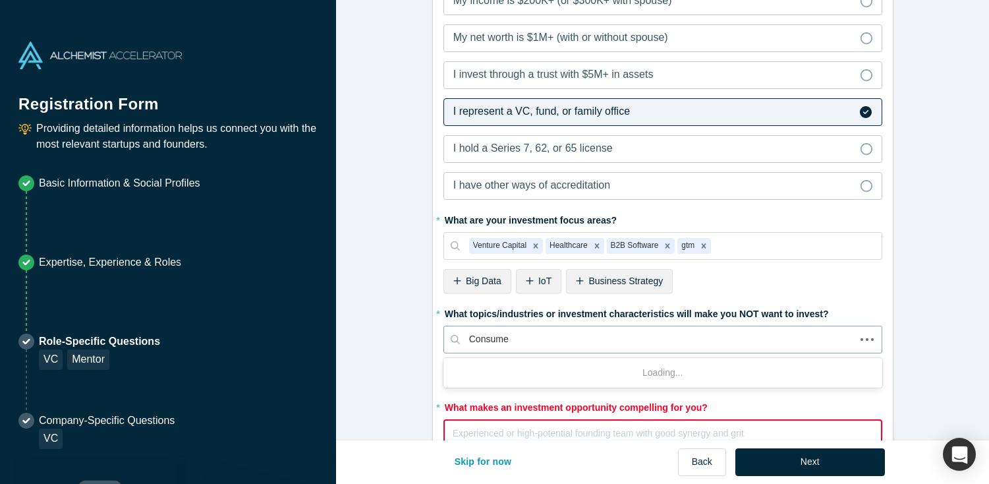
type input "Consumer"
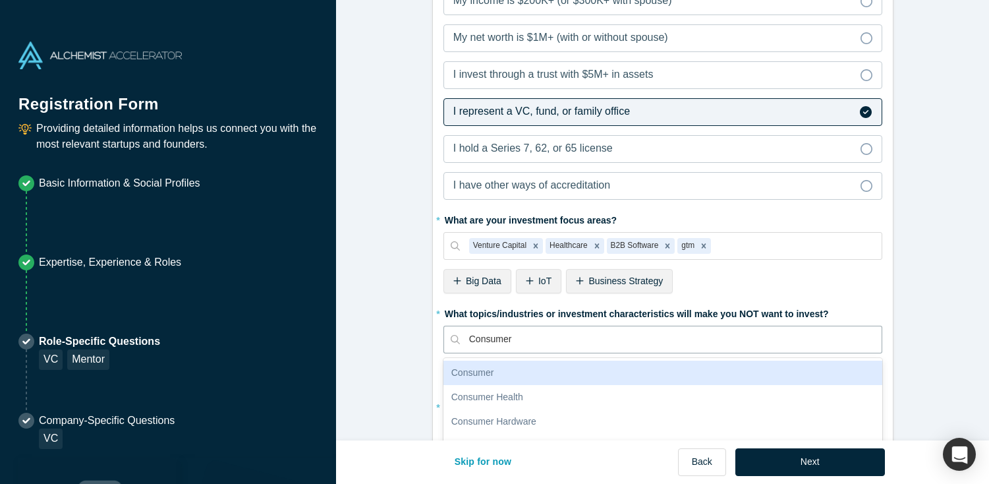
click at [547, 366] on div "Consumer" at bounding box center [663, 373] width 439 height 24
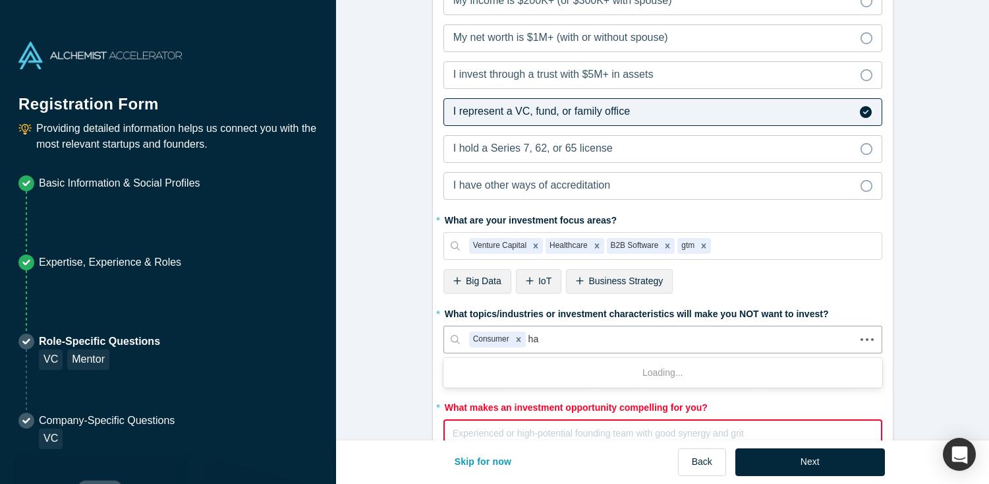
type input "h"
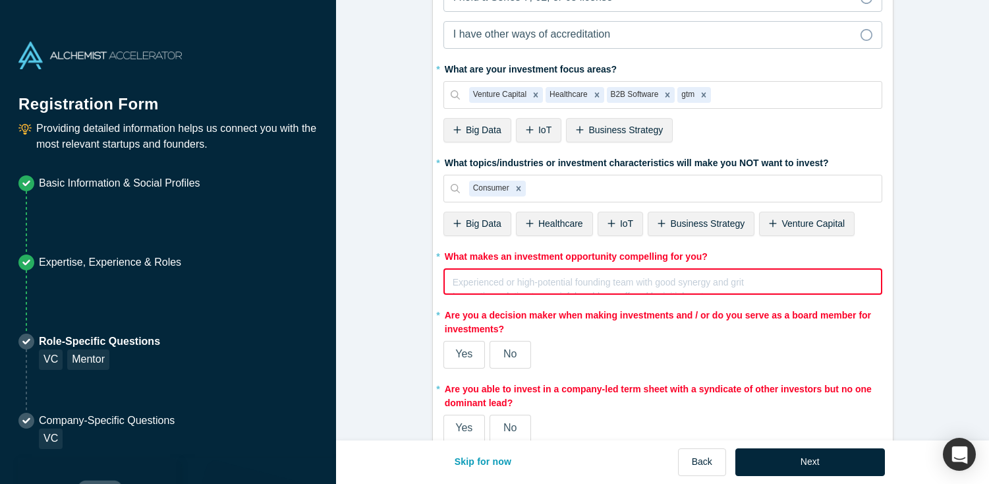
scroll to position [1090, 0]
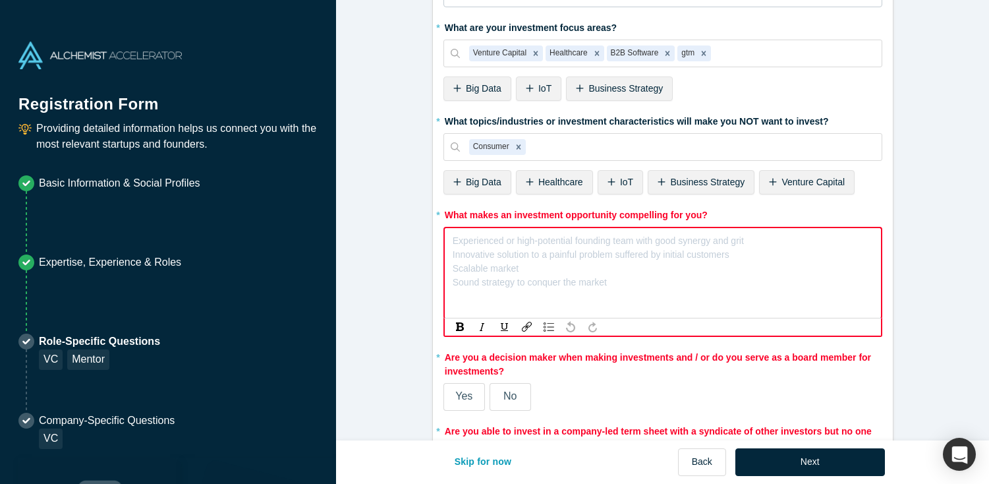
click at [621, 241] on div "rdw-editor" at bounding box center [663, 239] width 420 height 14
click at [596, 243] on div "rdw-editor" at bounding box center [663, 239] width 420 height 14
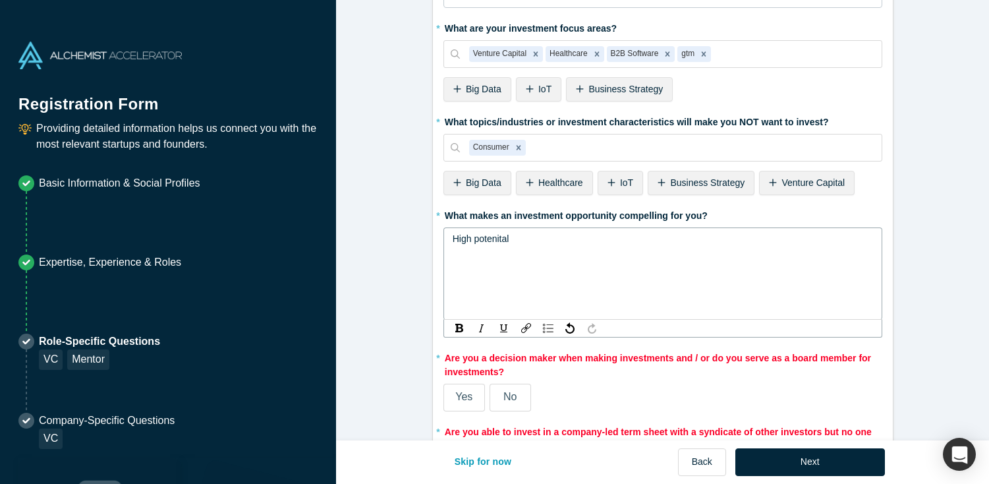
click at [499, 240] on span "High potenital" at bounding box center [481, 238] width 57 height 11
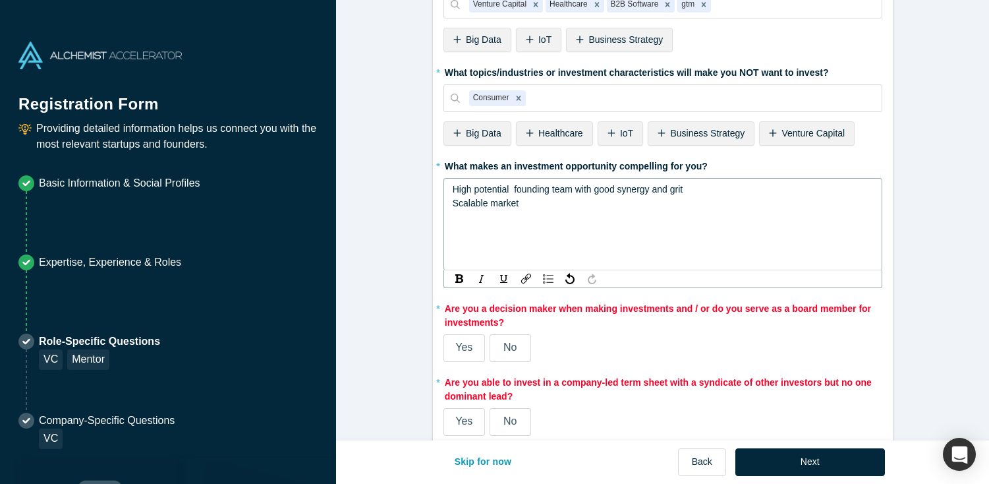
scroll to position [1155, 0]
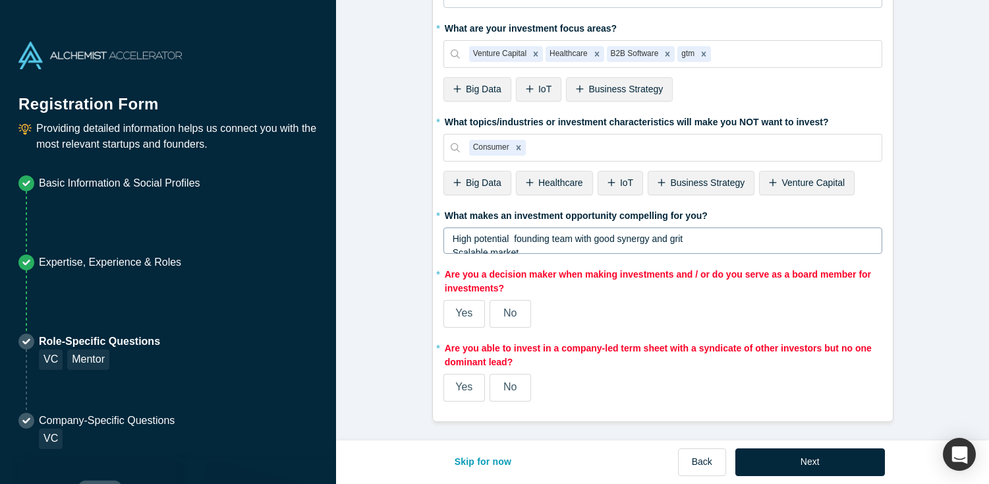
click at [463, 314] on span "Yes" at bounding box center [463, 312] width 17 height 11
click at [0, 0] on input "Yes" at bounding box center [0, 0] width 0 height 0
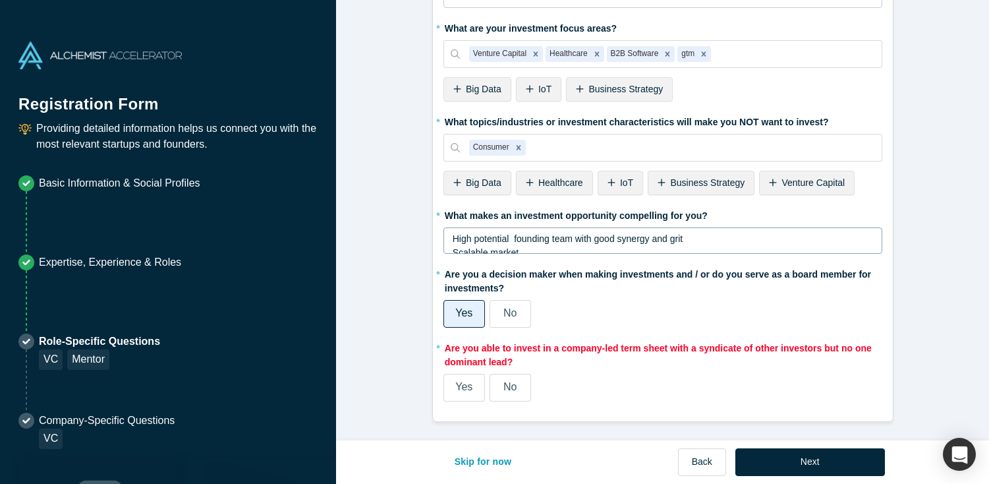
scroll to position [1039, 0]
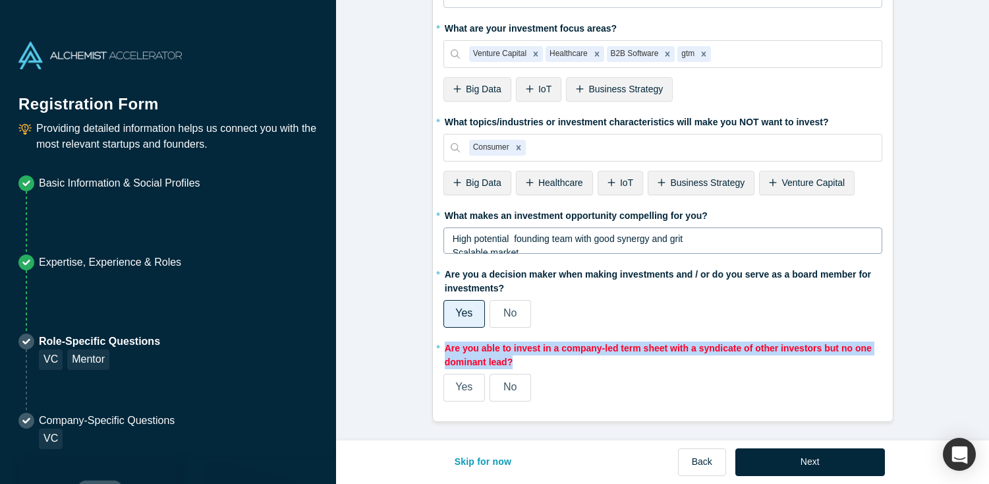
drag, startPoint x: 519, startPoint y: 361, endPoint x: 448, endPoint y: 345, distance: 72.9
click at [448, 345] on label "* Are you able to invest in a company-led term sheet with a syndicate of other …" at bounding box center [663, 353] width 439 height 32
copy label "Are you able to invest in a company-led term sheet with a syndicate of other in…"
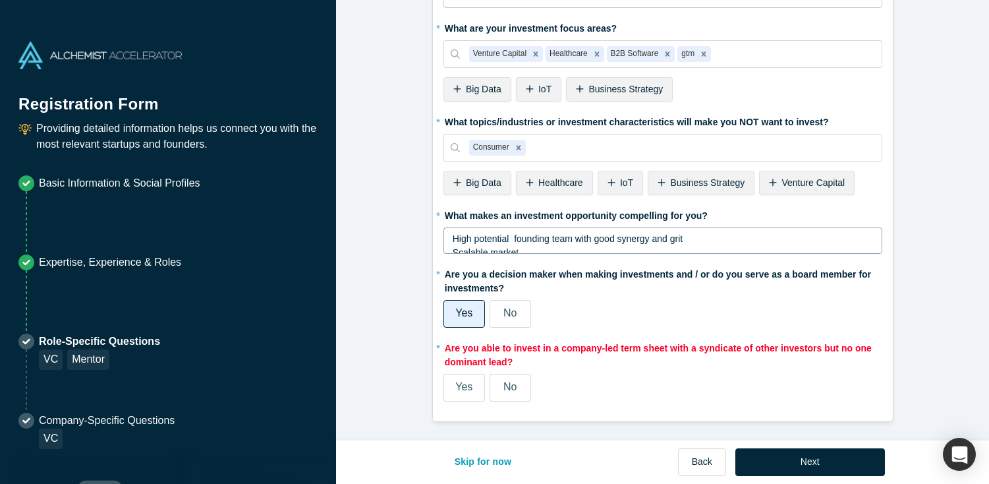
click at [460, 384] on span "Yes" at bounding box center [463, 386] width 17 height 11
click at [0, 0] on input "Yes" at bounding box center [0, 0] width 0 height 0
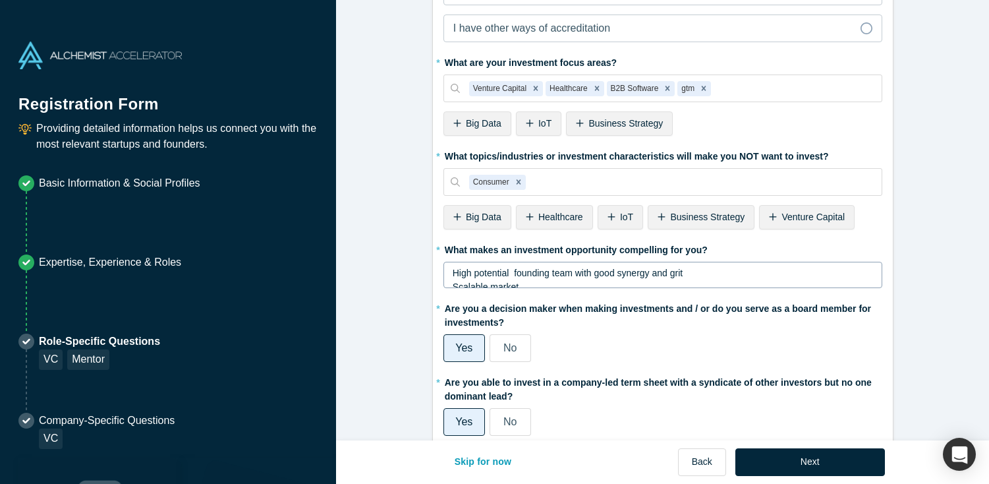
scroll to position [927, 0]
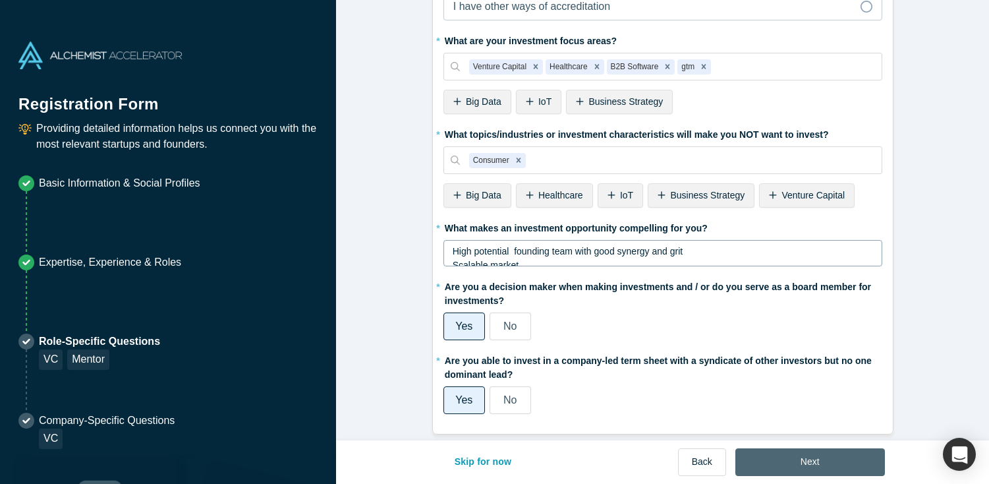
click at [814, 468] on button "Next" at bounding box center [811, 462] width 150 height 28
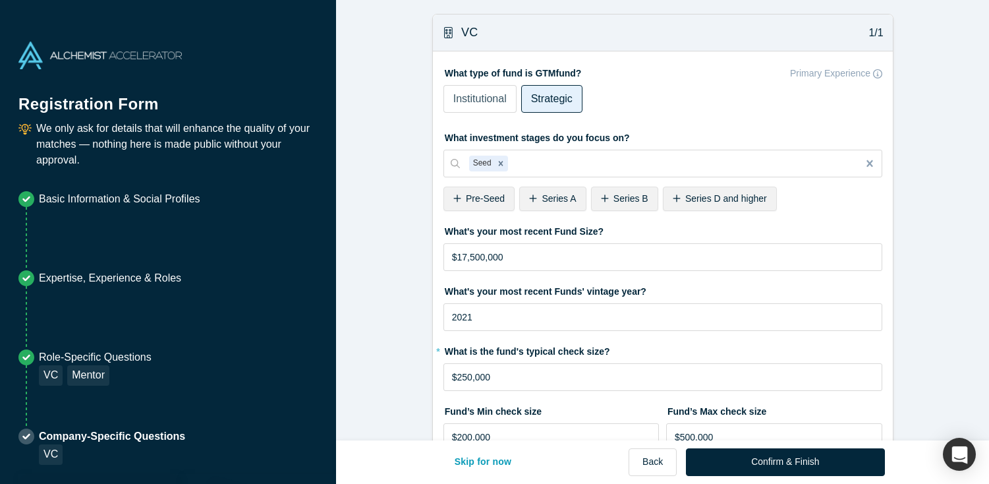
click at [490, 97] on span "Institutional" at bounding box center [479, 98] width 53 height 11
click at [0, 0] on input "Institutional" at bounding box center [0, 0] width 0 height 0
click at [492, 197] on span "Pre-Seed" at bounding box center [485, 198] width 39 height 11
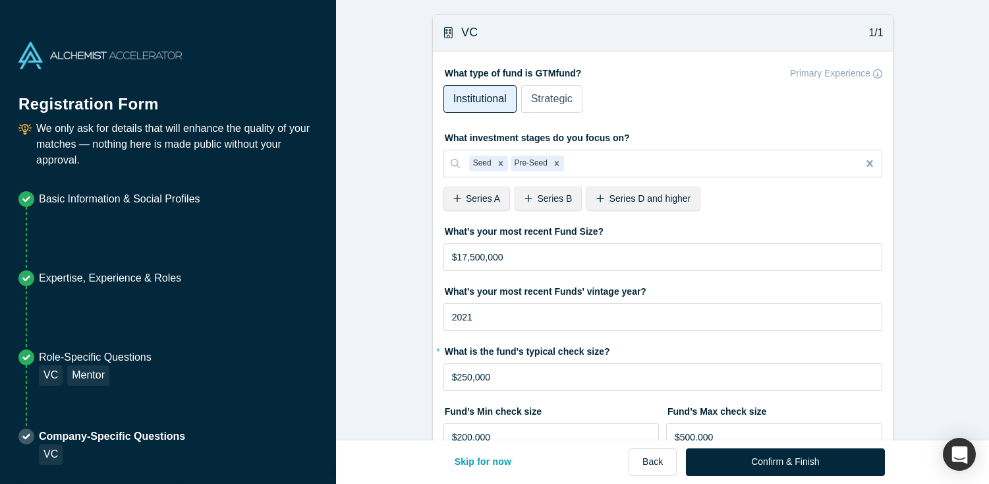
click at [476, 202] on span "Series A" at bounding box center [483, 198] width 34 height 11
drag, startPoint x: 517, startPoint y: 261, endPoint x: 425, endPoint y: 256, distance: 92.4
click at [425, 256] on form "VC 1/1 What type of fund is GTMfund? Primary Experience Institutional Strategic…" at bounding box center [662, 458] width 653 height 888
type input "$54,000,000,000"
click at [476, 324] on input "2021" at bounding box center [663, 317] width 439 height 28
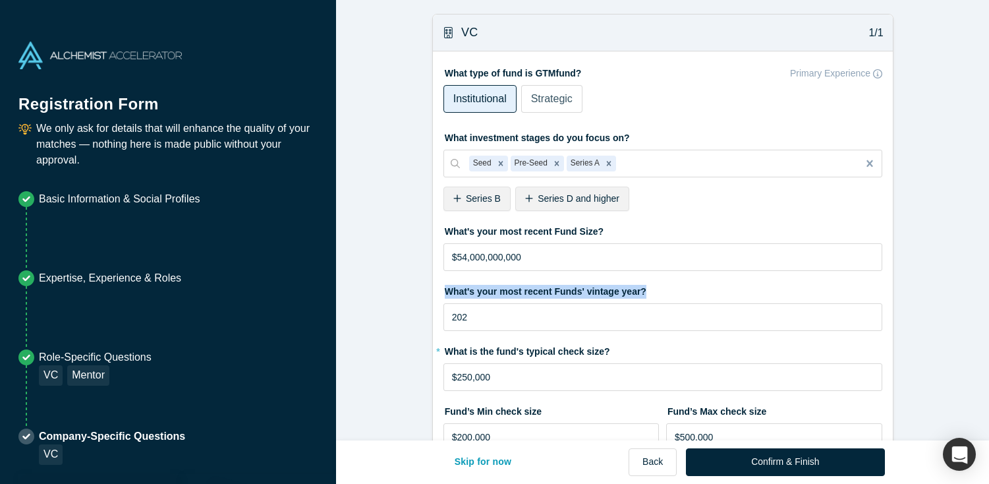
drag, startPoint x: 649, startPoint y: 293, endPoint x: 444, endPoint y: 275, distance: 206.3
click at [444, 275] on fieldset "What type of fund is GTMfund? Primary Experience Institutional Strategic What i…" at bounding box center [663, 476] width 439 height 828
copy label "What's your most recent Funds' vintage year?"
click at [480, 322] on input "202" at bounding box center [663, 317] width 439 height 28
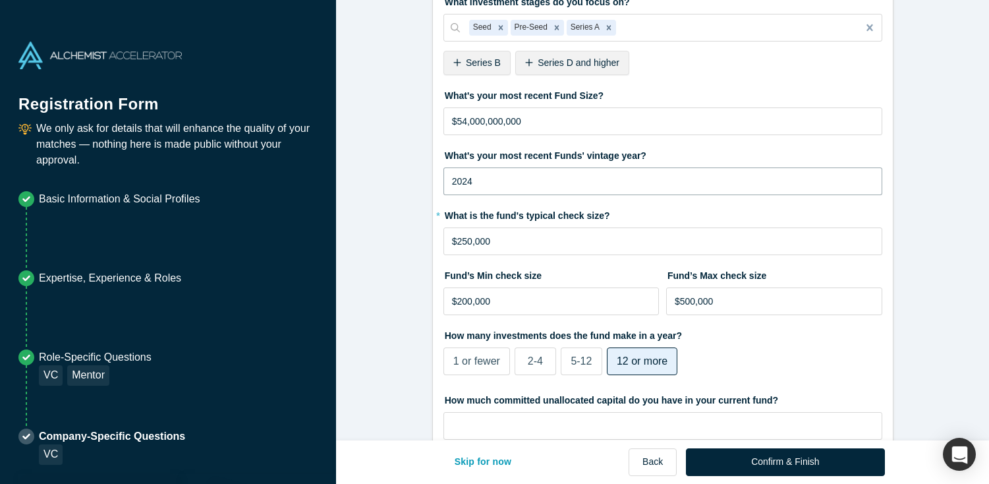
scroll to position [150, 0]
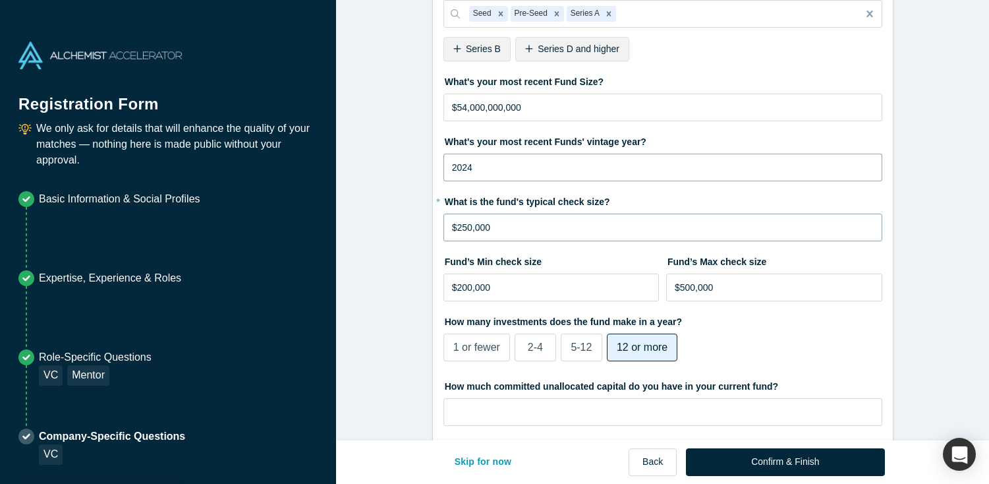
type input "2024"
drag, startPoint x: 586, startPoint y: 235, endPoint x: 448, endPoint y: 223, distance: 138.9
click at [448, 223] on input "$250,000" at bounding box center [663, 228] width 439 height 28
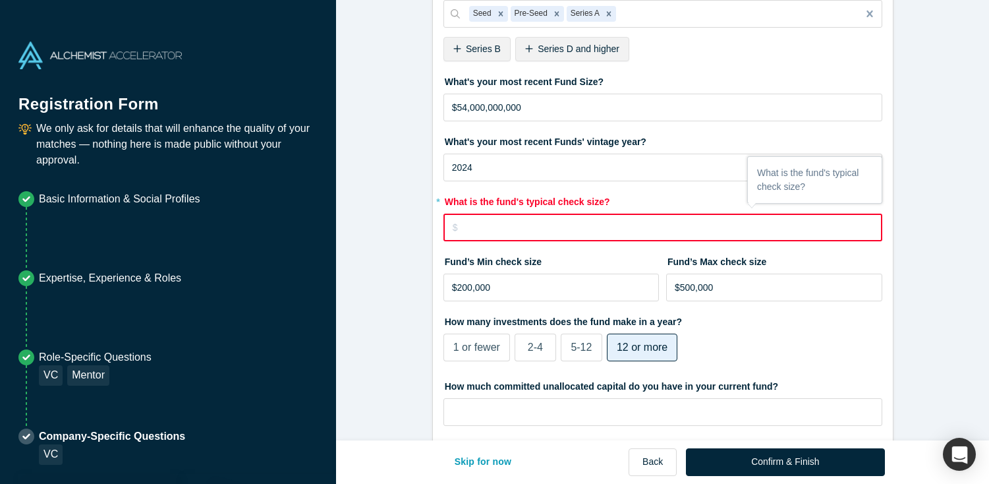
type input "$1"
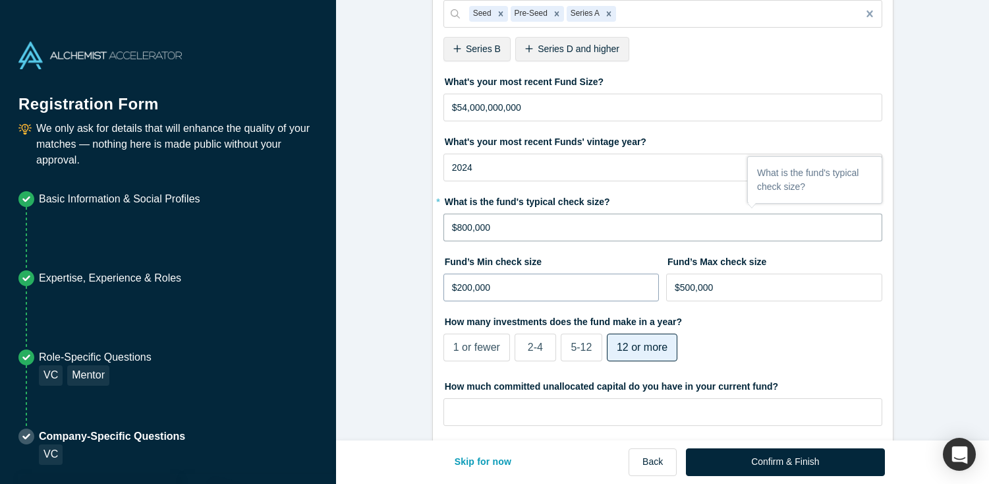
type input "$800,000"
click at [504, 289] on input "$200,000" at bounding box center [552, 288] width 216 height 28
drag, startPoint x: 504, startPoint y: 289, endPoint x: 440, endPoint y: 288, distance: 63.9
click at [440, 288] on div "What type of fund is GTMfund? Primary Experience Institutional Strategic What i…" at bounding box center [663, 327] width 460 height 850
type input "$500,000"
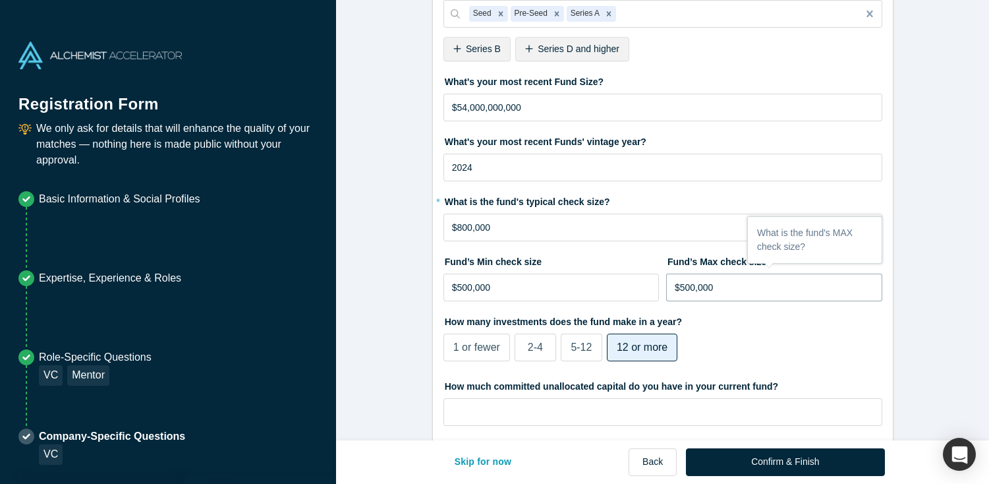
drag, startPoint x: 725, startPoint y: 288, endPoint x: 664, endPoint y: 283, distance: 61.5
click at [664, 283] on div "Fund’s Min check size $500,000 Fund’s Max check size $500,000" at bounding box center [663, 280] width 439 height 60
type input "$1,500,000"
click at [732, 348] on div "1 or fewer 2-4 5-12 12 or more" at bounding box center [608, 349] width 329 height 32
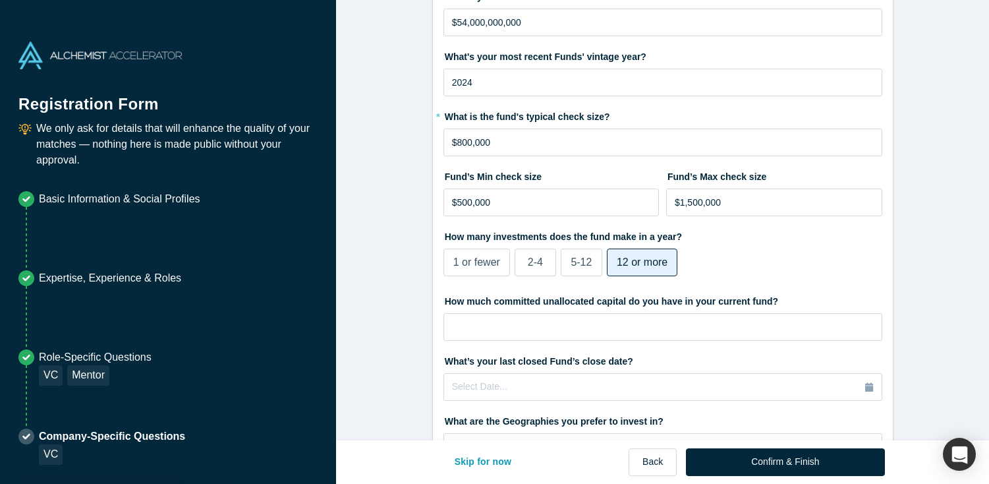
scroll to position [249, 0]
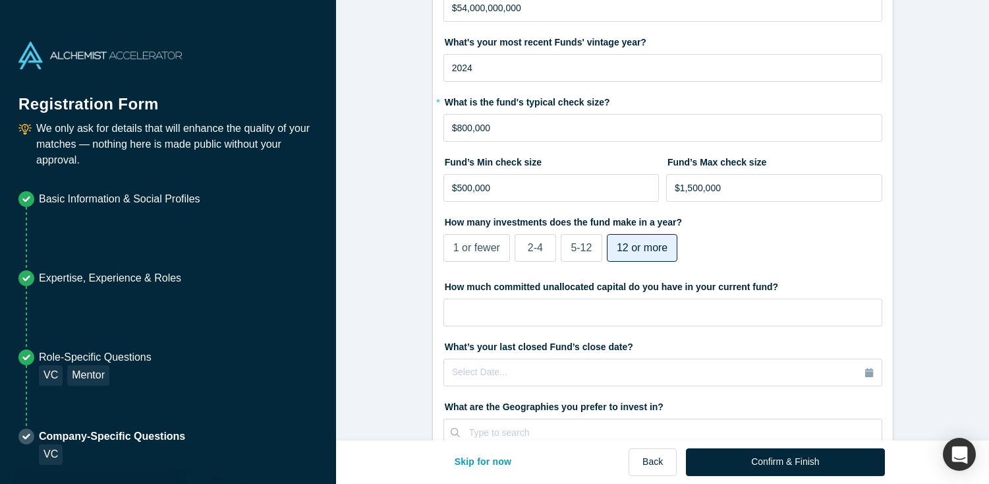
click at [623, 250] on span "12 or more" at bounding box center [642, 247] width 51 height 11
click at [0, 0] on input "12 or more" at bounding box center [0, 0] width 0 height 0
click at [637, 257] on label "12 or more" at bounding box center [642, 248] width 71 height 28
click at [0, 0] on input "12 or more" at bounding box center [0, 0] width 0 height 0
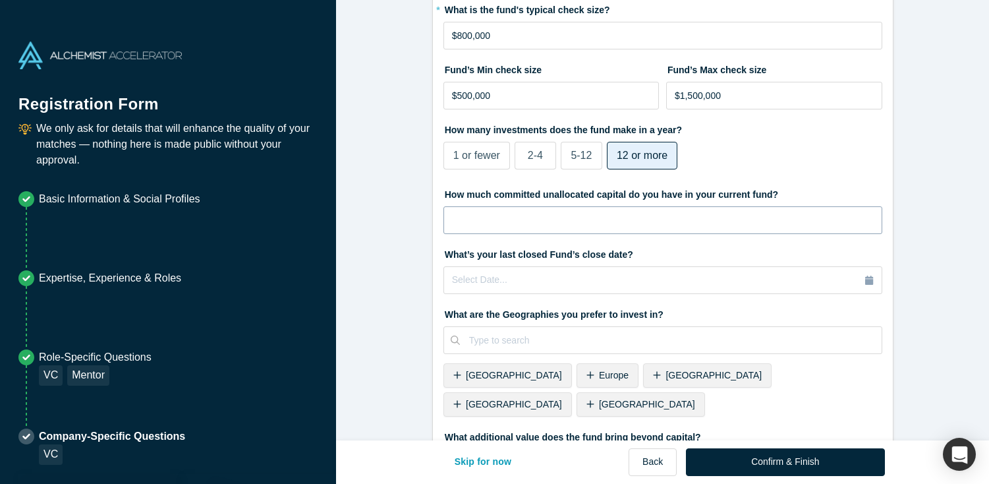
scroll to position [347, 0]
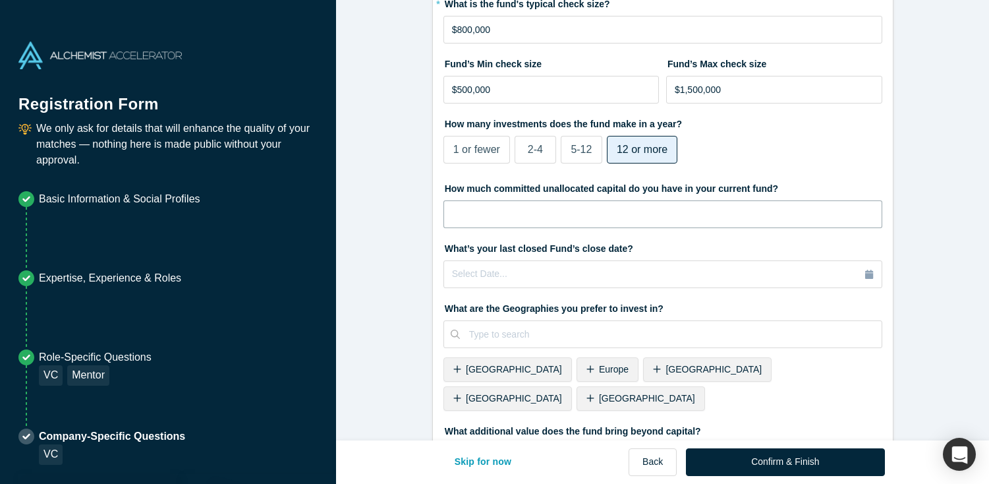
click at [652, 208] on input "tel" at bounding box center [663, 214] width 439 height 28
type input "$4"
click at [862, 241] on label "What’s your last closed Fund’s close date?" at bounding box center [663, 246] width 439 height 18
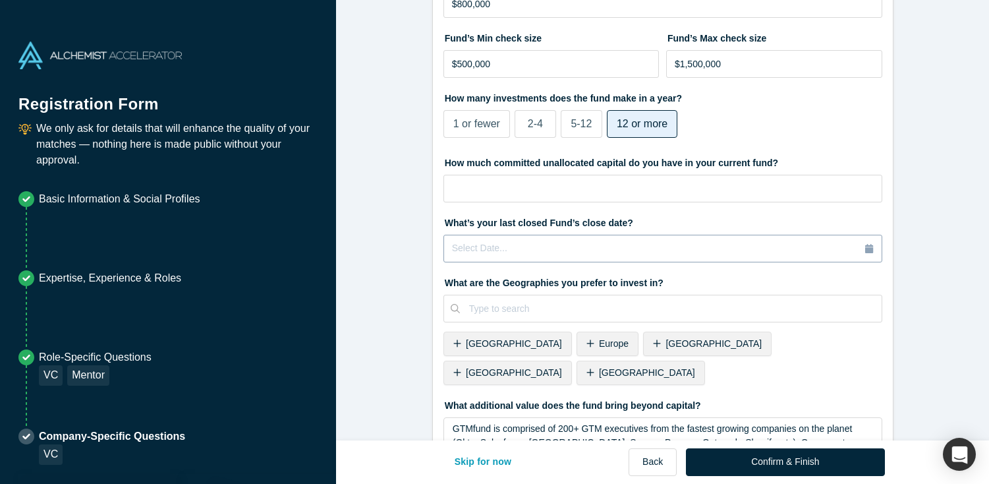
scroll to position [451, 0]
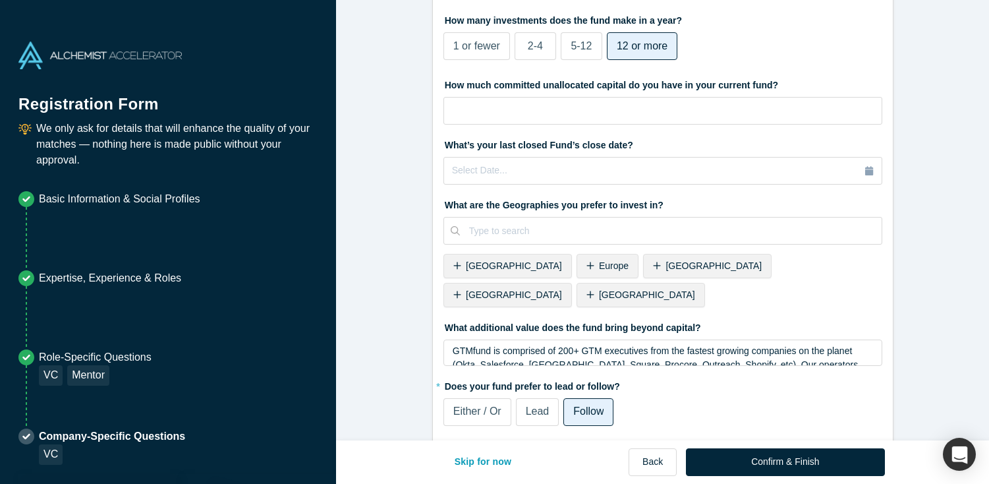
click at [494, 405] on span "Either / Or" at bounding box center [477, 410] width 48 height 11
click at [0, 0] on input "Either / Or" at bounding box center [0, 0] width 0 height 0
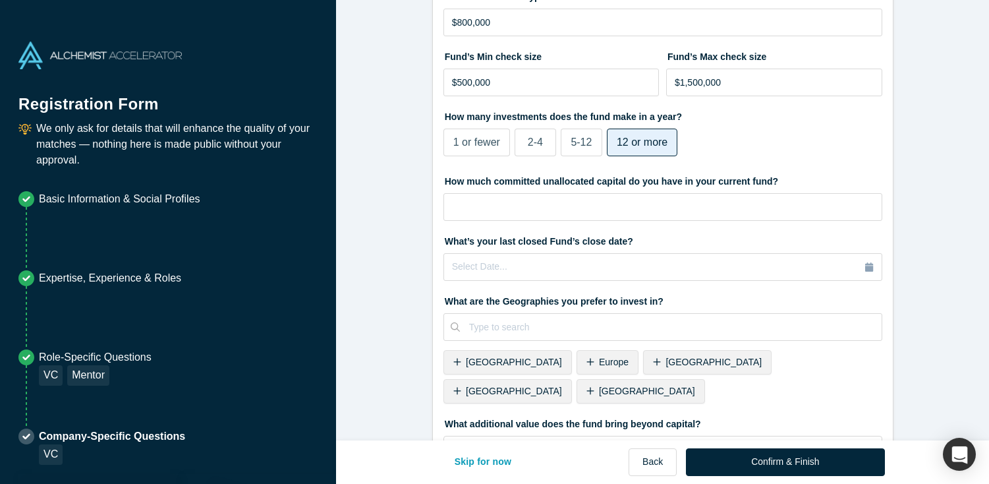
scroll to position [351, 0]
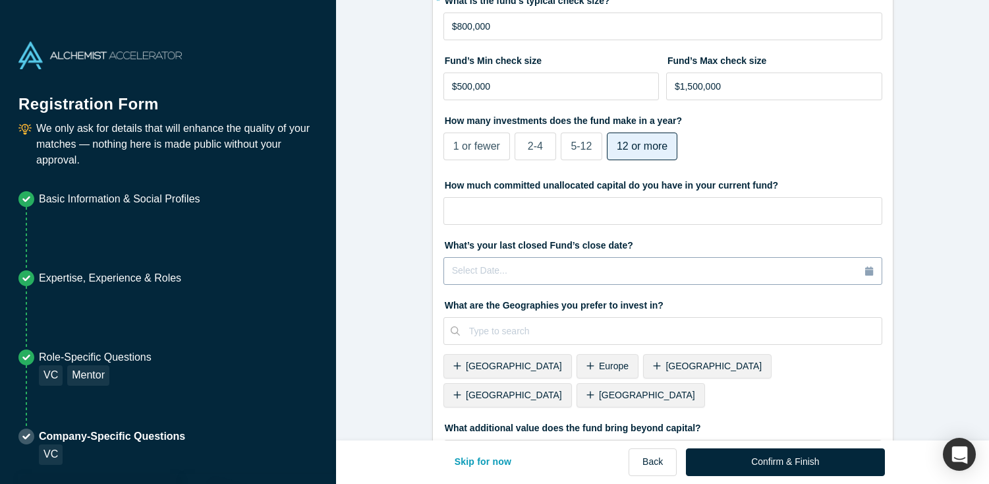
click at [869, 269] on icon "button" at bounding box center [869, 270] width 8 height 9
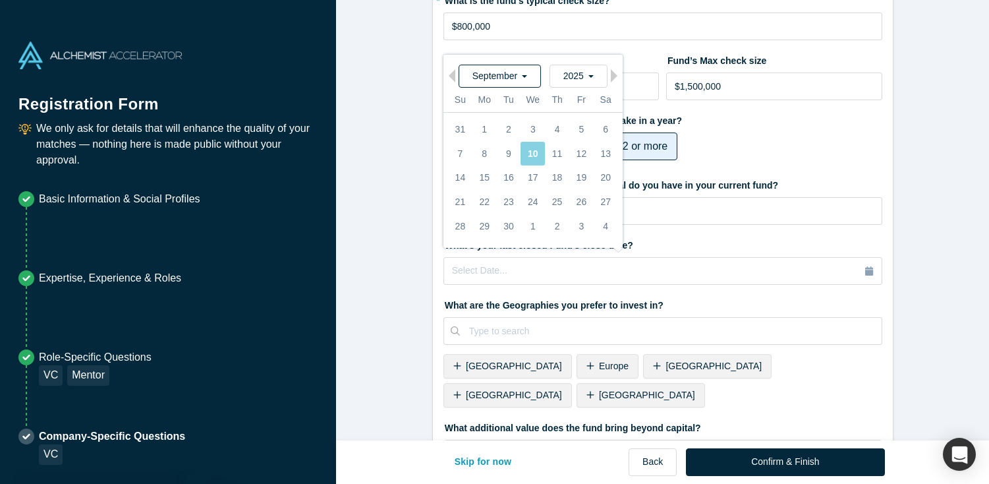
click at [505, 77] on span "September" at bounding box center [499, 76] width 55 height 11
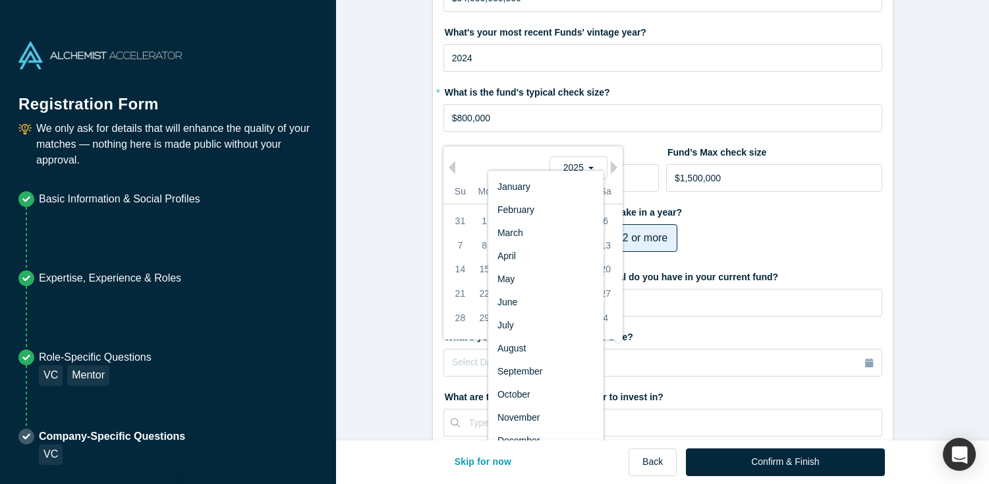
scroll to position [303, 0]
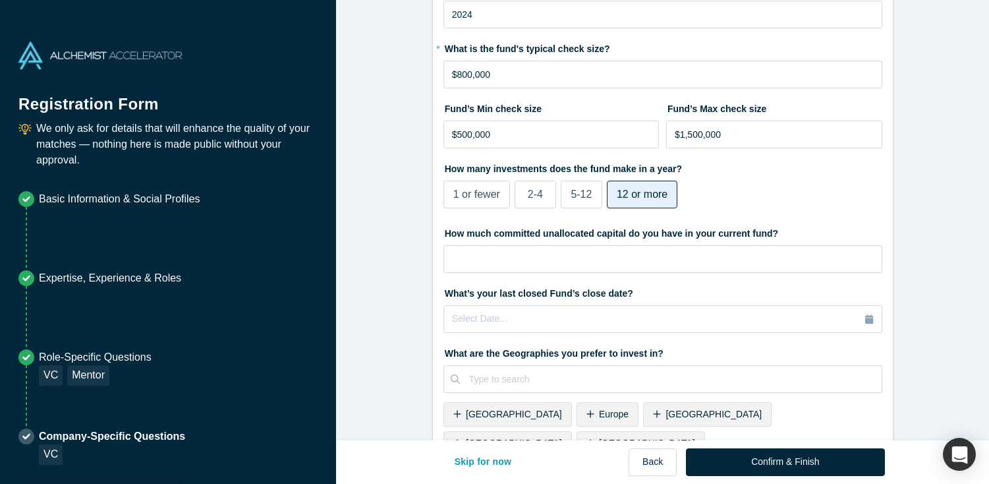
click at [796, 179] on div "How many investments does the fund make in a year? 1 or fewer 2-4 5-12 12 or mo…" at bounding box center [663, 185] width 439 height 55
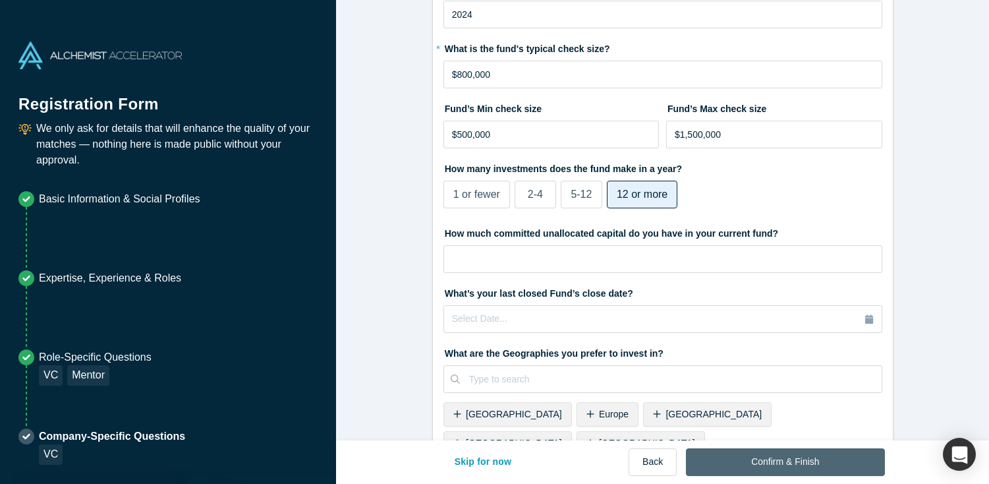
click at [770, 461] on button "Confirm & Finish" at bounding box center [785, 462] width 198 height 28
